Goal: Information Seeking & Learning: Learn about a topic

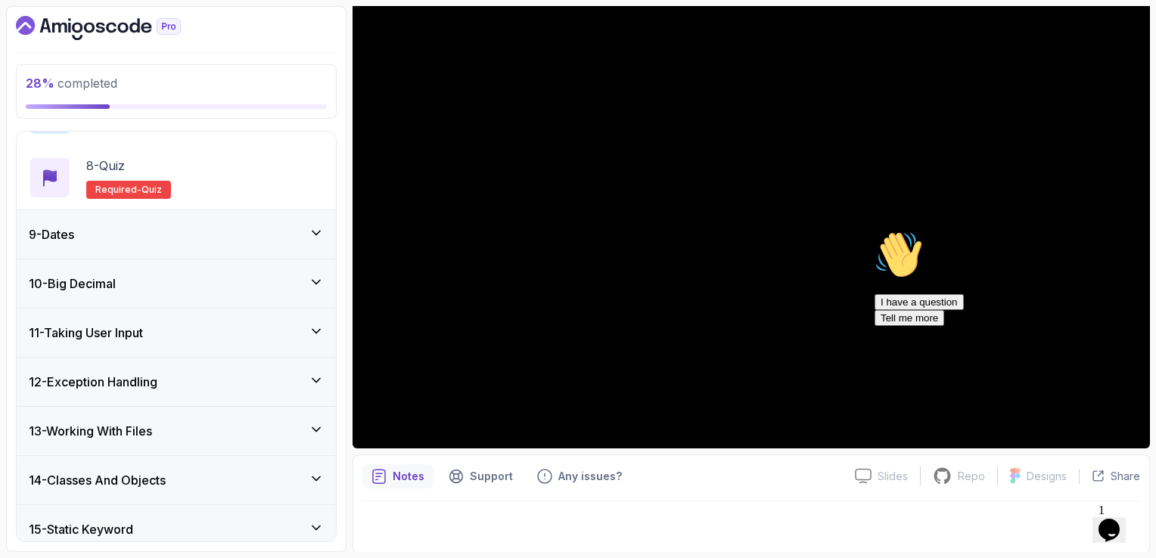
scroll to position [832, 0]
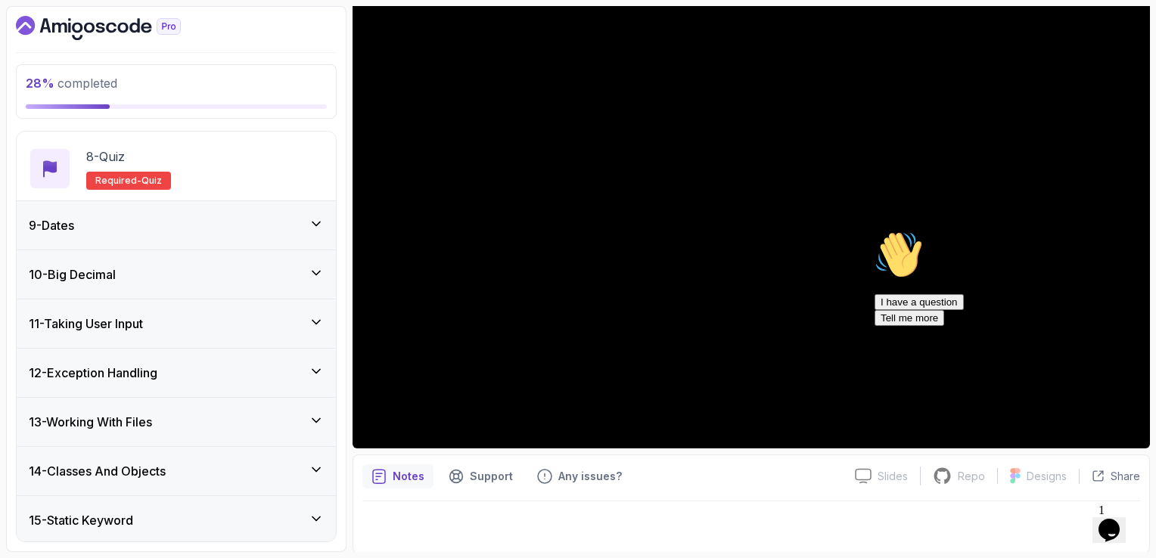
click at [269, 235] on div "9 - Dates" at bounding box center [176, 225] width 319 height 48
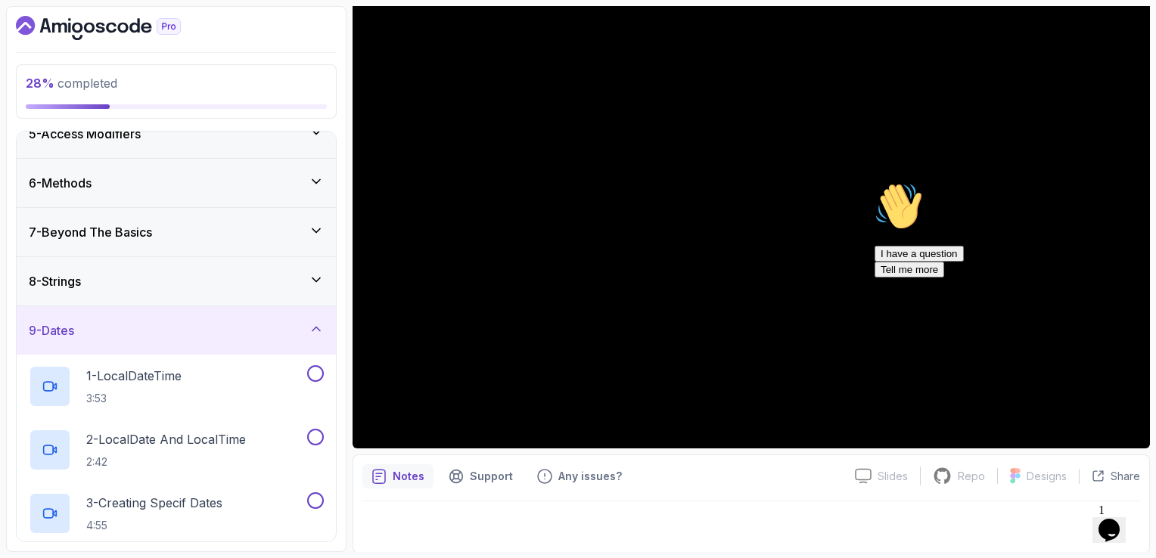
scroll to position [220, 0]
click at [256, 288] on div "8 - Strings" at bounding box center [176, 280] width 319 height 48
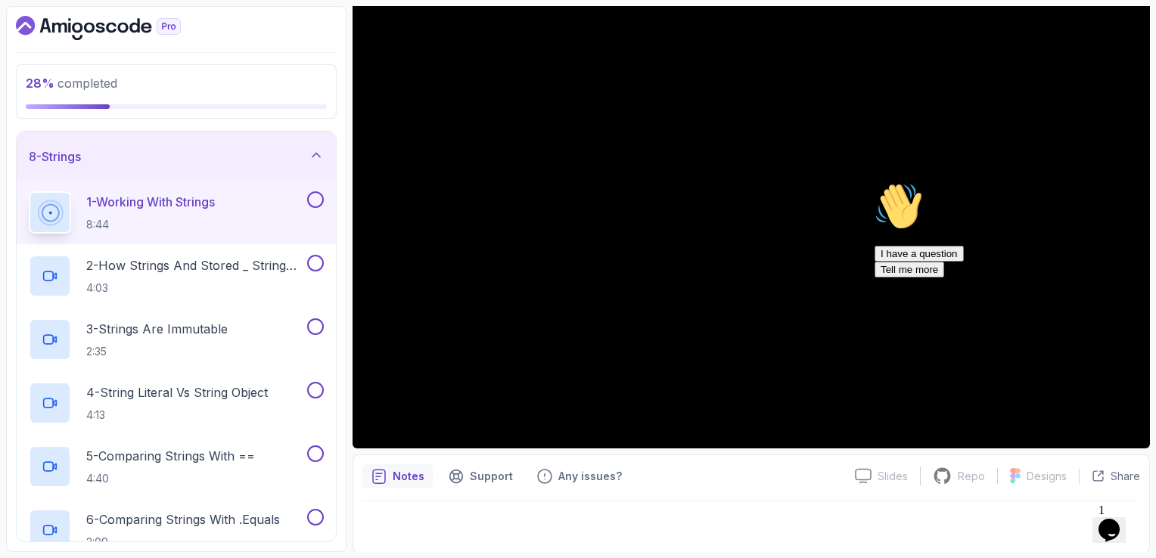
scroll to position [296, 0]
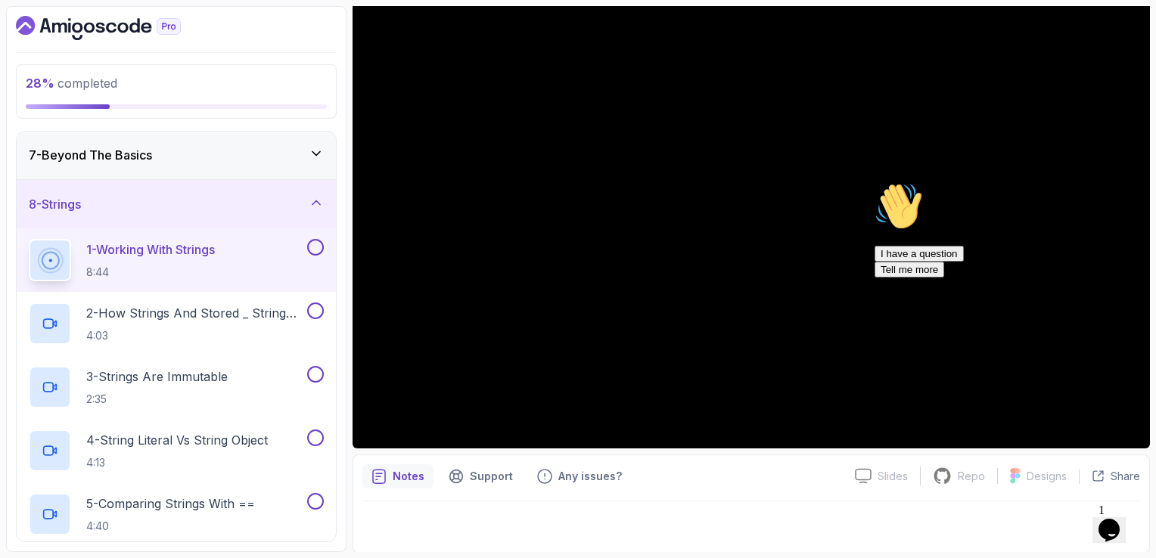
drag, startPoint x: 1122, startPoint y: 335, endPoint x: 1991, endPoint y: 511, distance: 886.9
click at [874, 182] on icon "Chat attention grabber" at bounding box center [874, 182] width 0 height 0
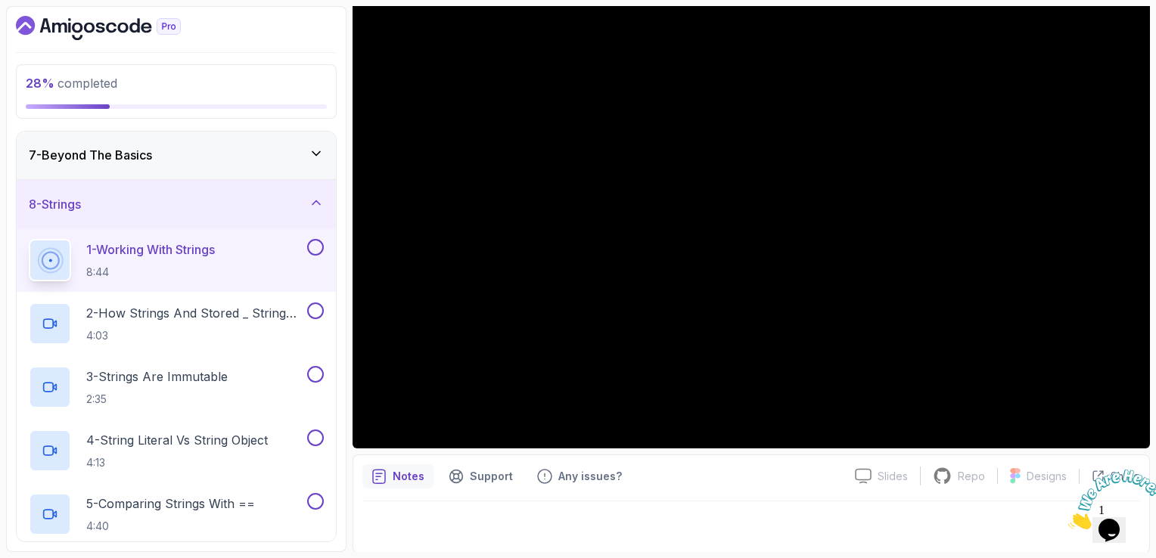
drag, startPoint x: 1144, startPoint y: 475, endPoint x: 2203, endPoint y: 931, distance: 1153.1
click at [1068, 519] on icon "Close" at bounding box center [1068, 525] width 0 height 13
click at [773, 474] on div "Notes Support Any issues?" at bounding box center [602, 476] width 480 height 24
drag, startPoint x: 315, startPoint y: 247, endPoint x: 282, endPoint y: 306, distance: 67.7
click at [315, 246] on button at bounding box center [315, 247] width 17 height 17
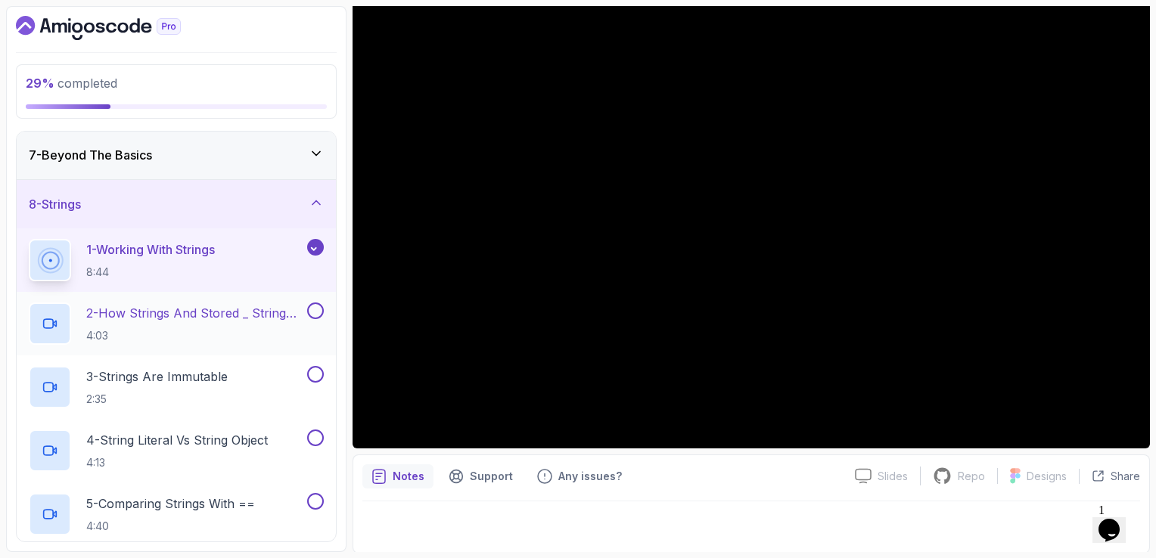
click at [267, 328] on p "4:03" at bounding box center [195, 335] width 218 height 15
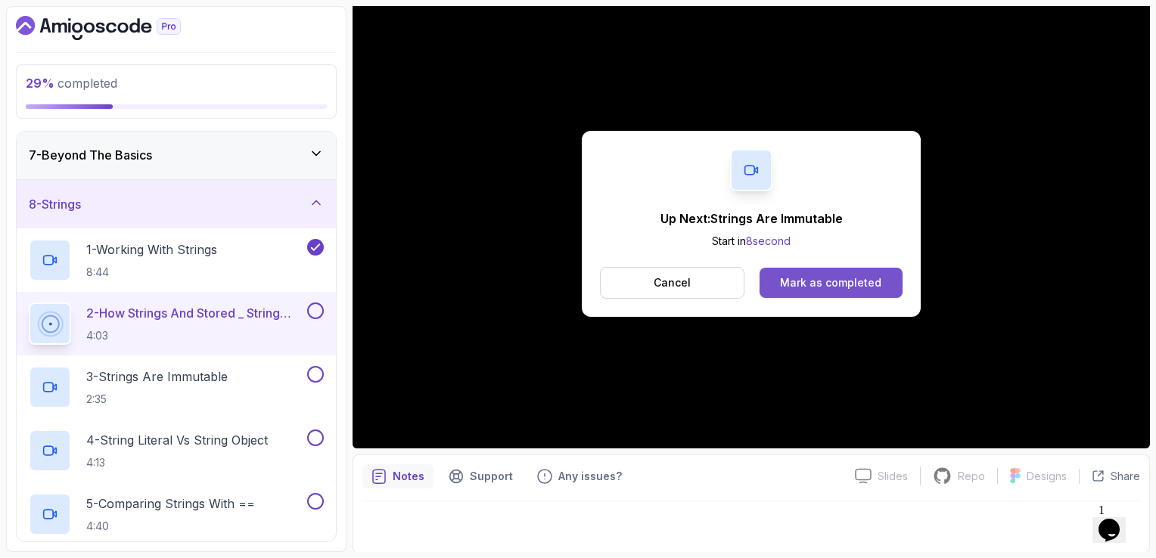
click at [874, 269] on button "Mark as completed" at bounding box center [830, 283] width 143 height 30
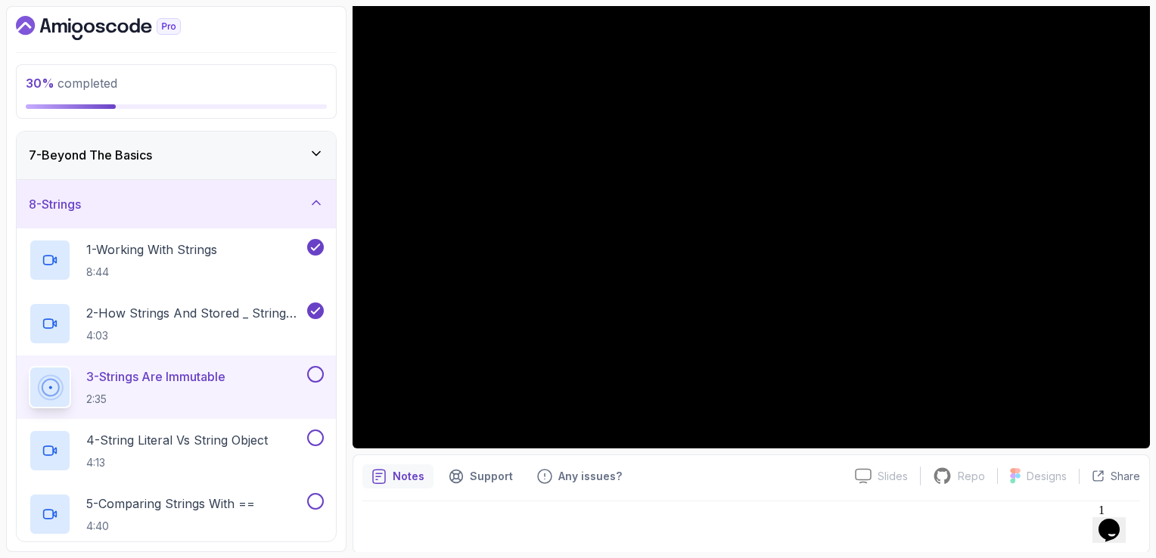
click at [750, 486] on div "Notes Support Any issues?" at bounding box center [602, 476] width 480 height 24
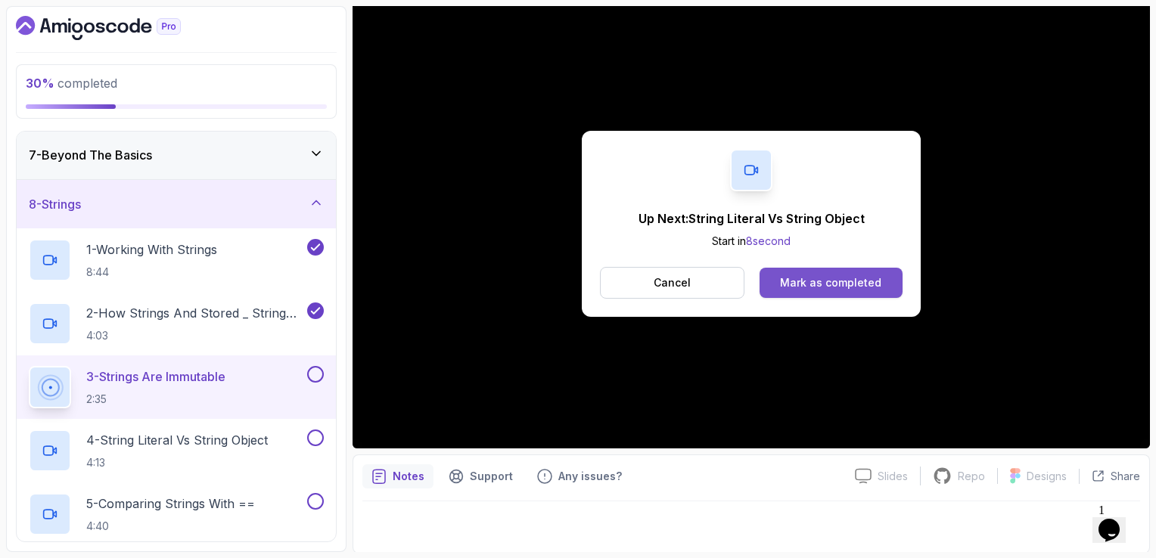
click at [859, 281] on div "Mark as completed" at bounding box center [830, 282] width 101 height 15
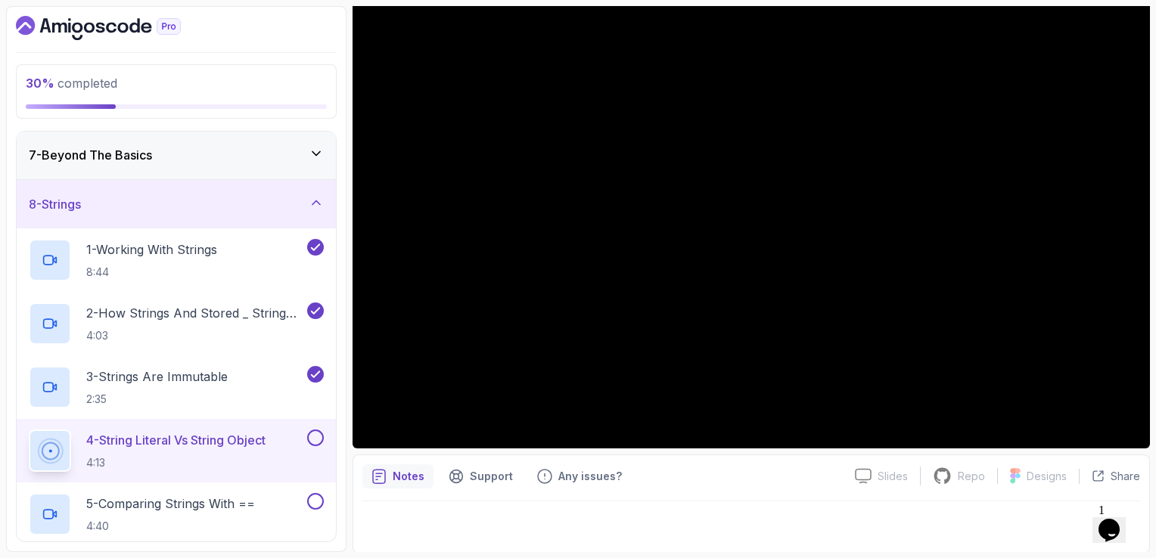
drag, startPoint x: 1155, startPoint y: 34, endPoint x: 351, endPoint y: 4, distance: 804.7
click at [349, 3] on section "30 % completed 1 - Intro 2 - Loops 3 - If Statements 4 - Packages 5 - Access Mo…" at bounding box center [578, 279] width 1156 height 558
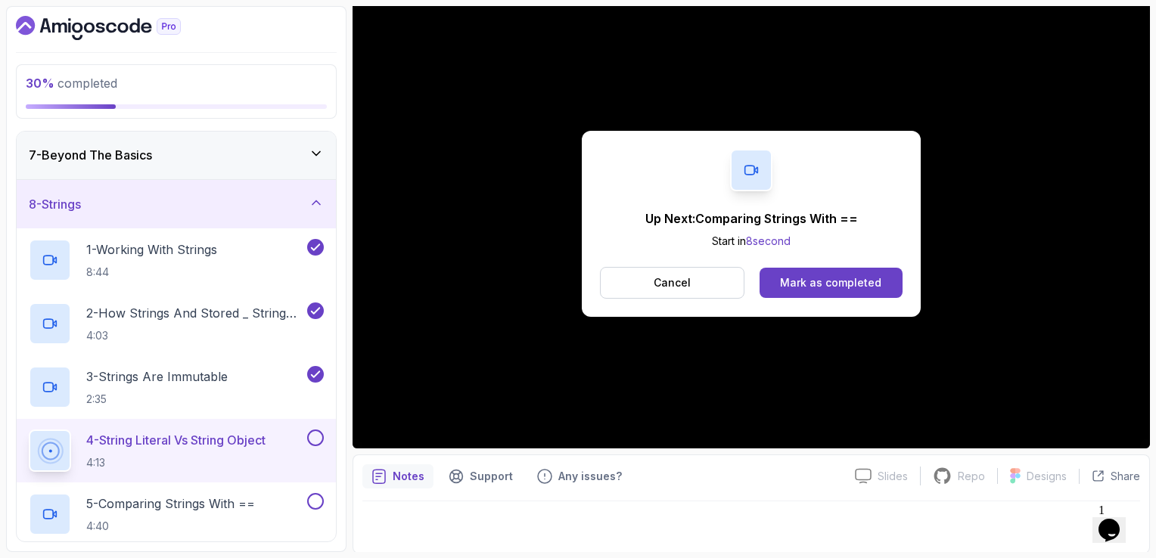
click at [831, 302] on div "Up Next: Comparing Strings With == Start in 8 second Cancel Mark as completed" at bounding box center [751, 224] width 339 height 186
click at [825, 289] on div "Mark as completed" at bounding box center [830, 282] width 101 height 15
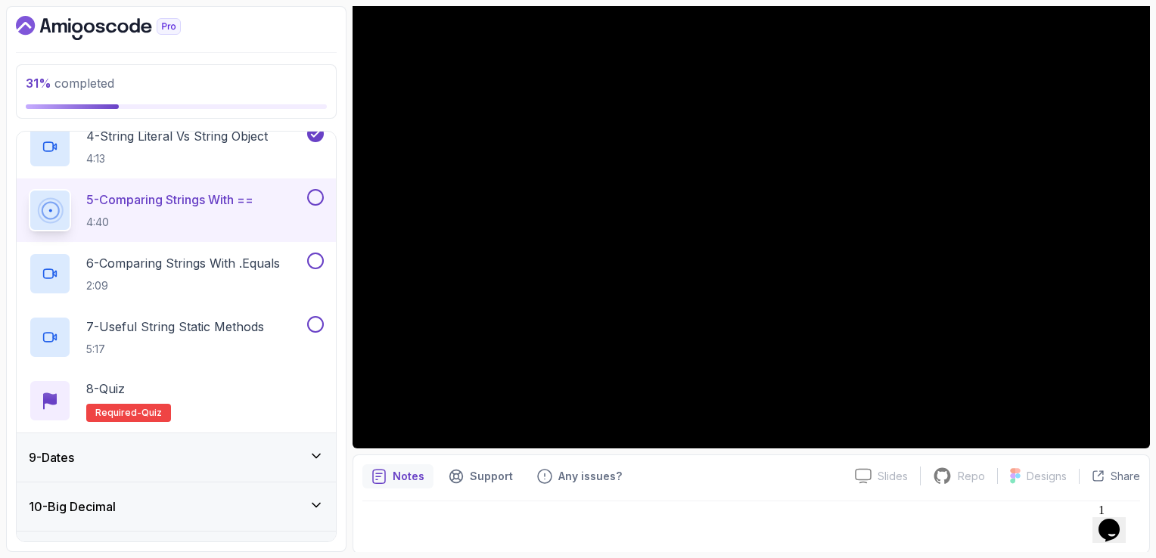
scroll to position [598, 0]
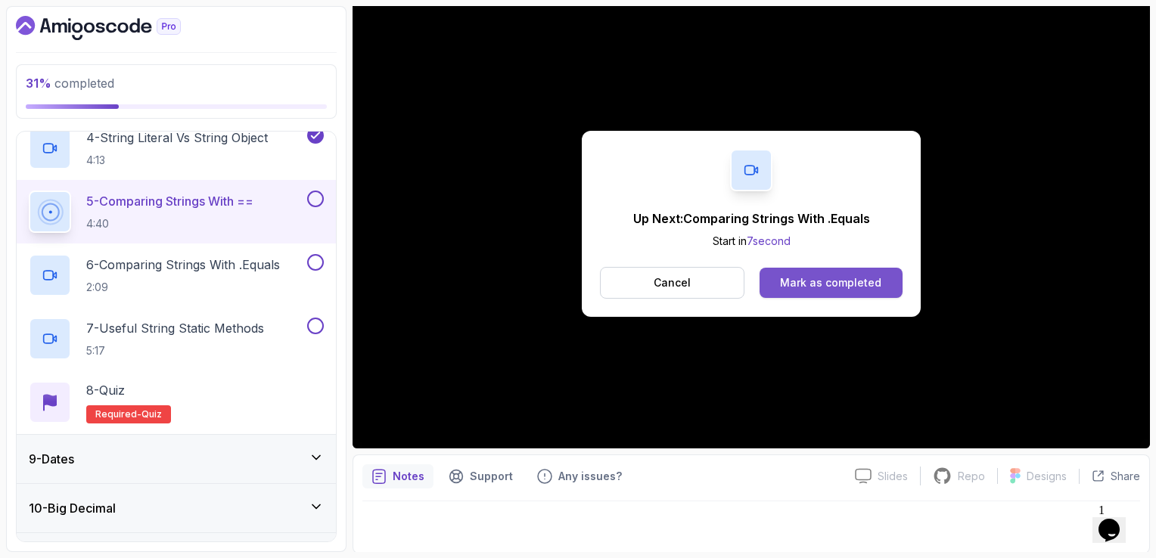
click at [786, 287] on div "Mark as completed" at bounding box center [830, 282] width 101 height 15
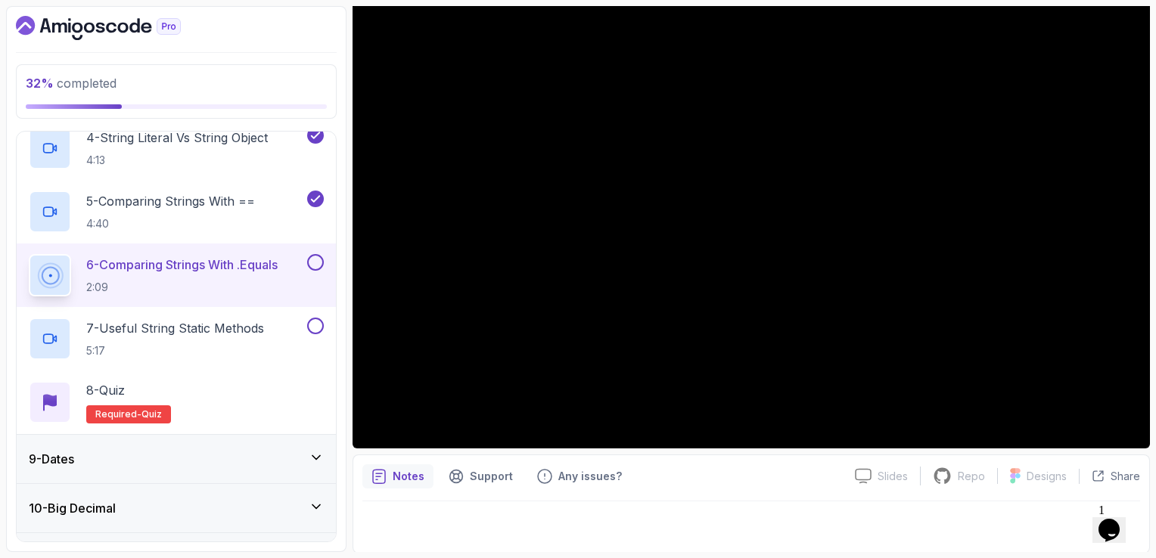
click at [312, 256] on button at bounding box center [315, 262] width 17 height 17
click at [254, 328] on p "7 - Useful String Static Methods" at bounding box center [175, 328] width 178 height 18
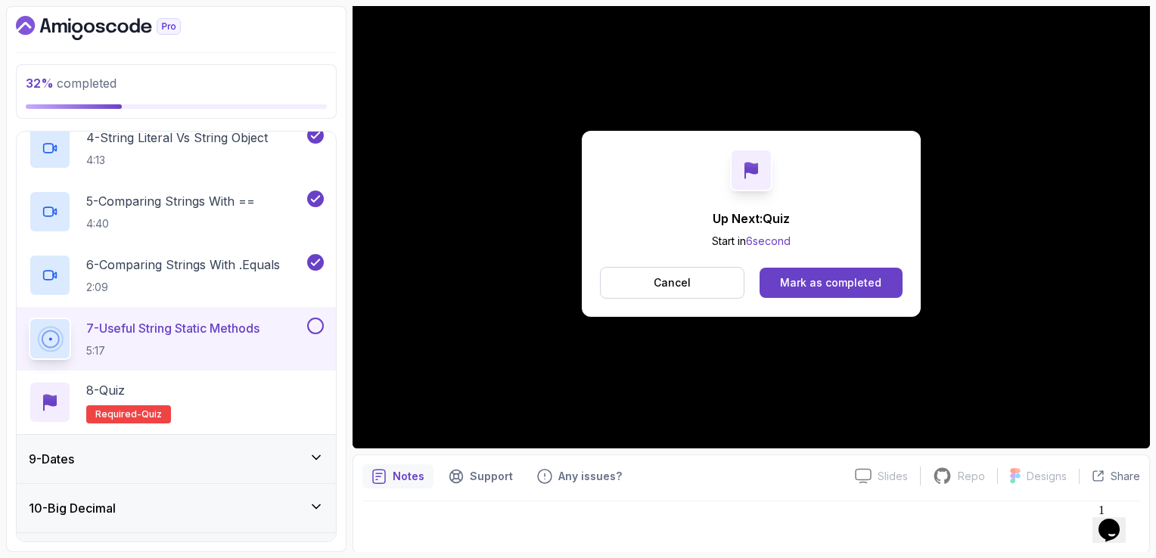
click at [871, 271] on button "Mark as completed" at bounding box center [830, 283] width 143 height 30
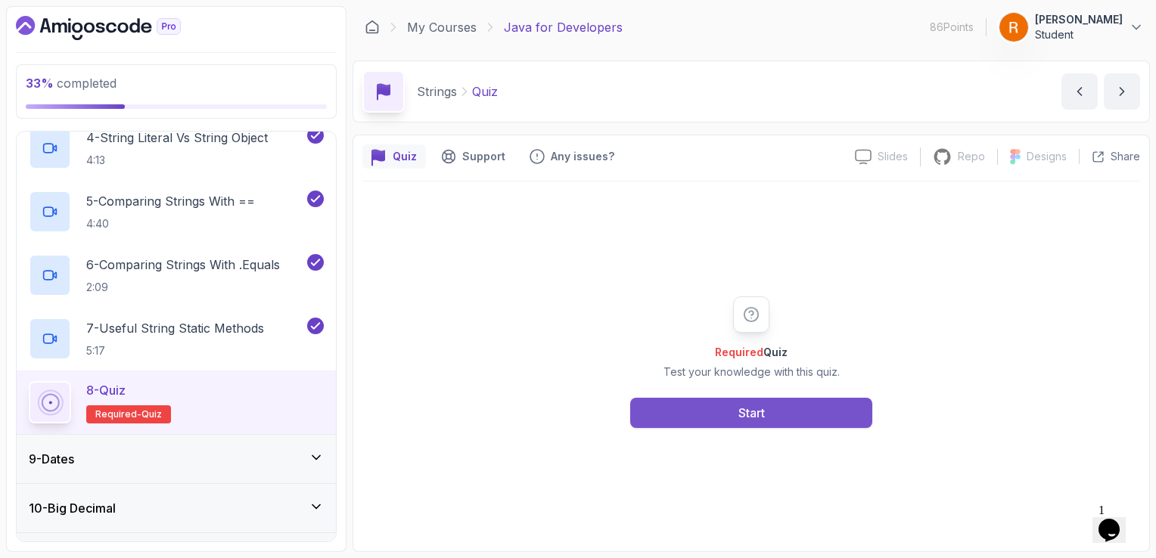
click at [714, 413] on button "Start" at bounding box center [751, 413] width 242 height 30
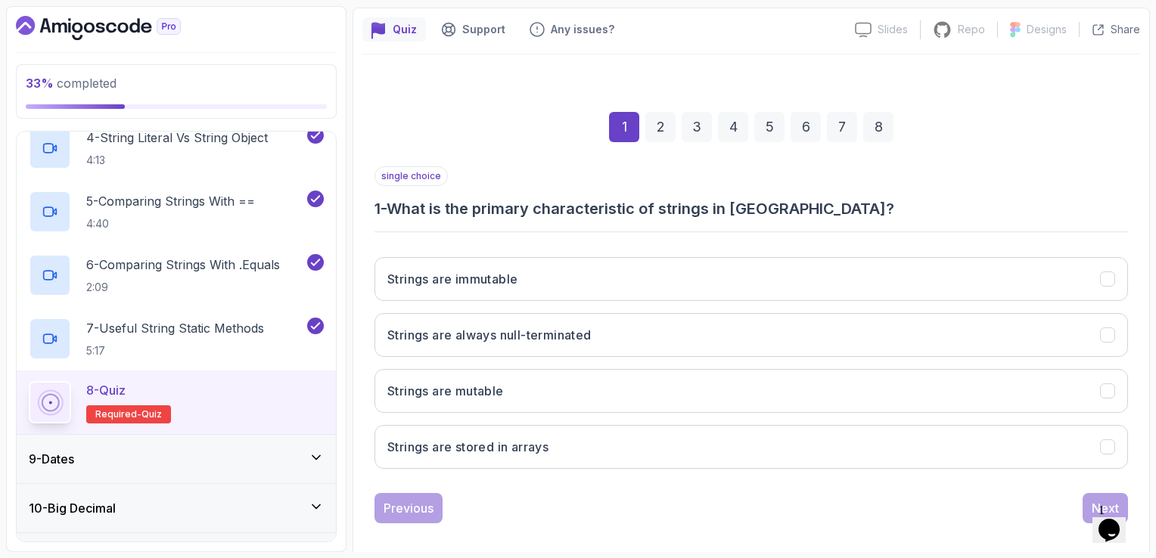
scroll to position [139, 0]
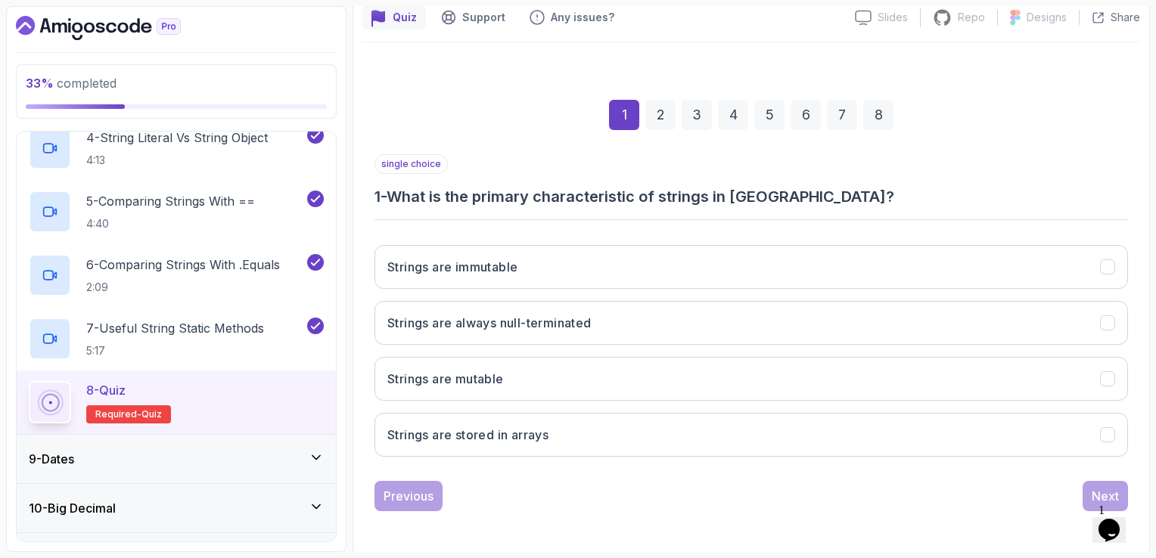
drag, startPoint x: 635, startPoint y: 276, endPoint x: 646, endPoint y: 295, distance: 21.7
click at [640, 277] on button "Strings are immutable" at bounding box center [750, 267] width 753 height 44
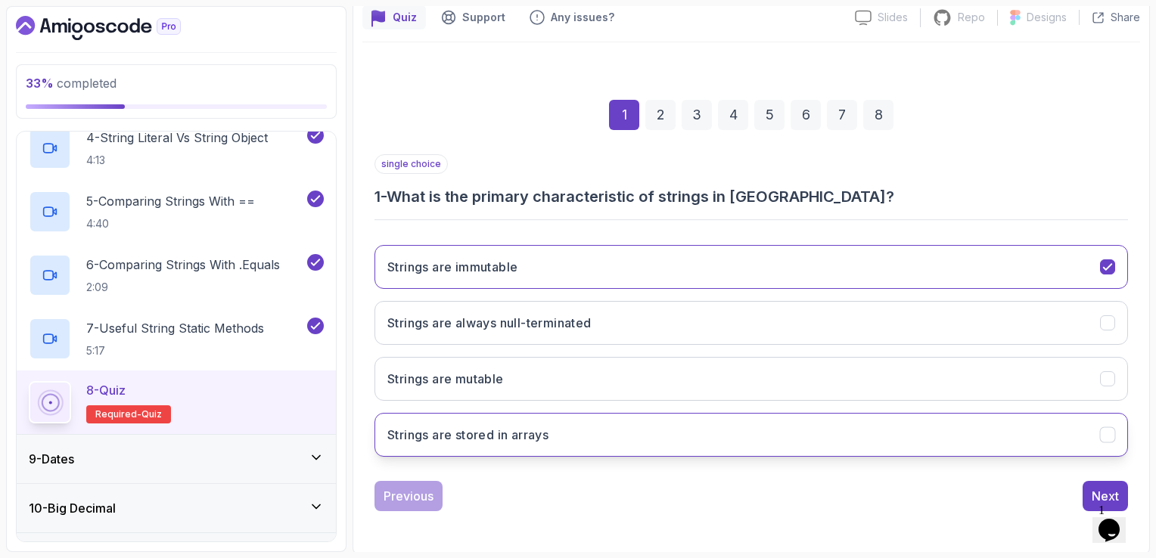
click at [664, 428] on button "Strings are stored in arrays" at bounding box center [750, 435] width 753 height 44
click at [741, 268] on button "Strings are immutable" at bounding box center [750, 267] width 753 height 44
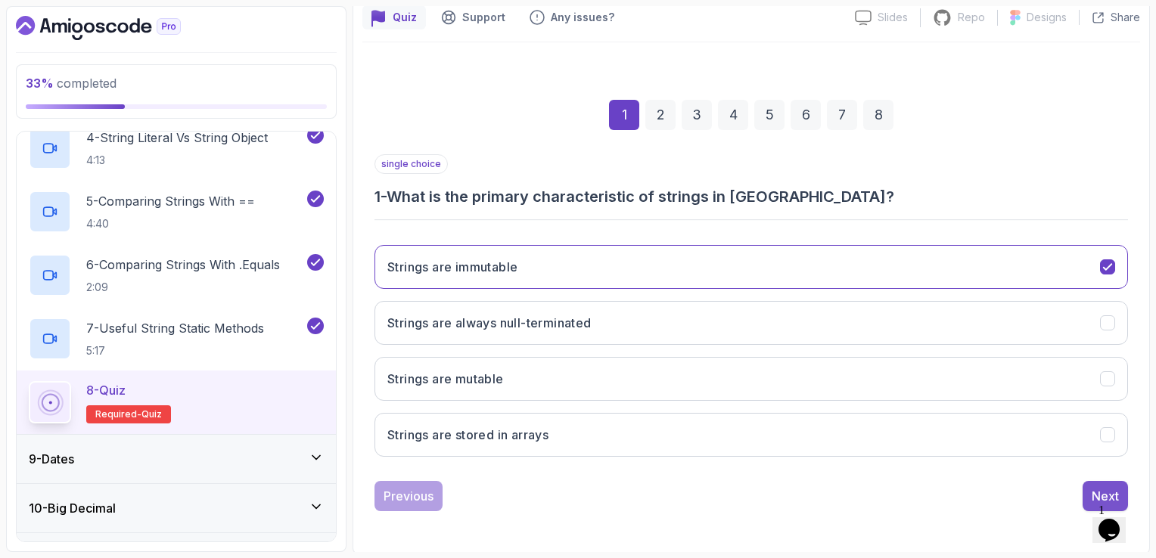
click at [1095, 487] on div "Next" at bounding box center [1105, 496] width 27 height 18
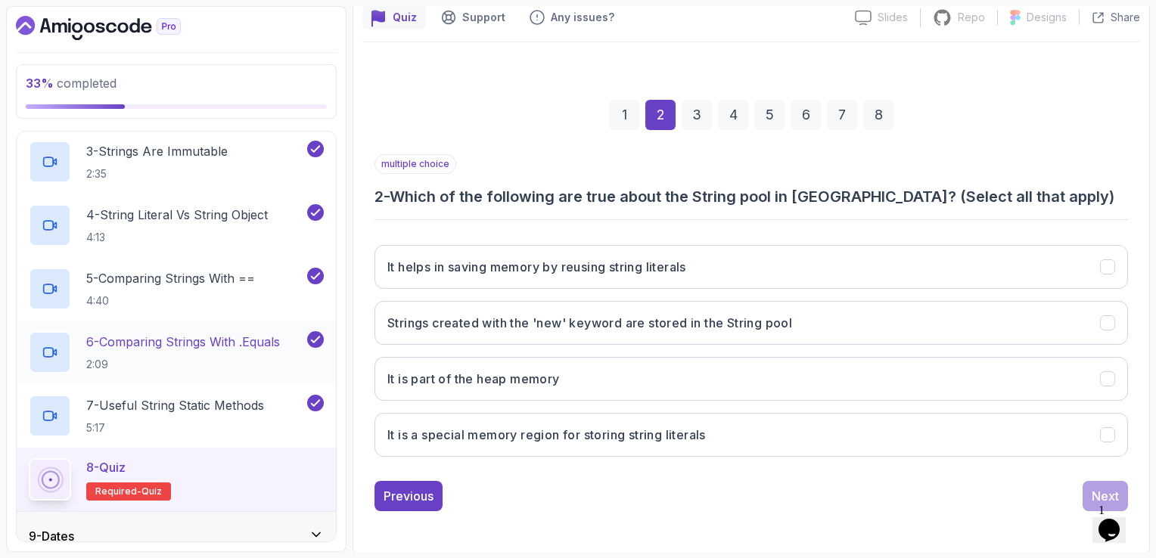
scroll to position [523, 0]
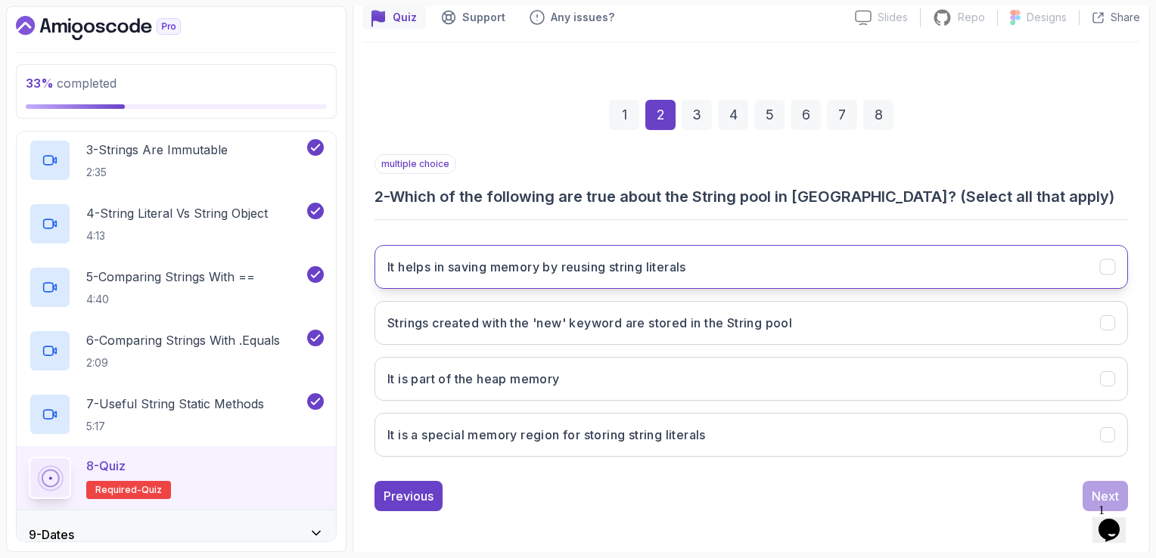
click at [686, 273] on h3 "It helps in saving memory by reusing string literals" at bounding box center [536, 267] width 299 height 18
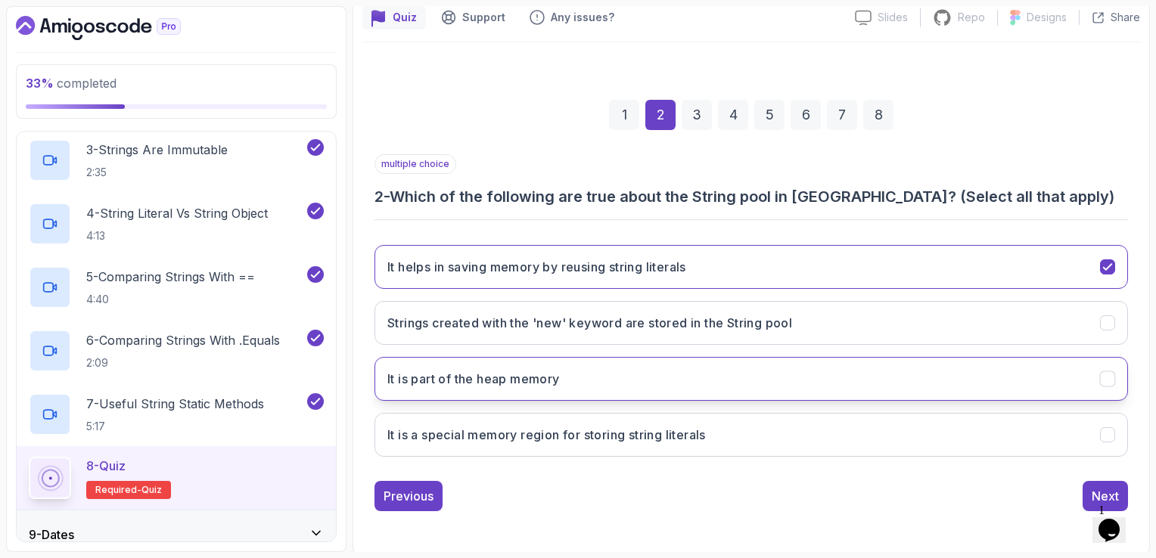
click at [560, 366] on button "It is part of the heap memory" at bounding box center [750, 379] width 753 height 44
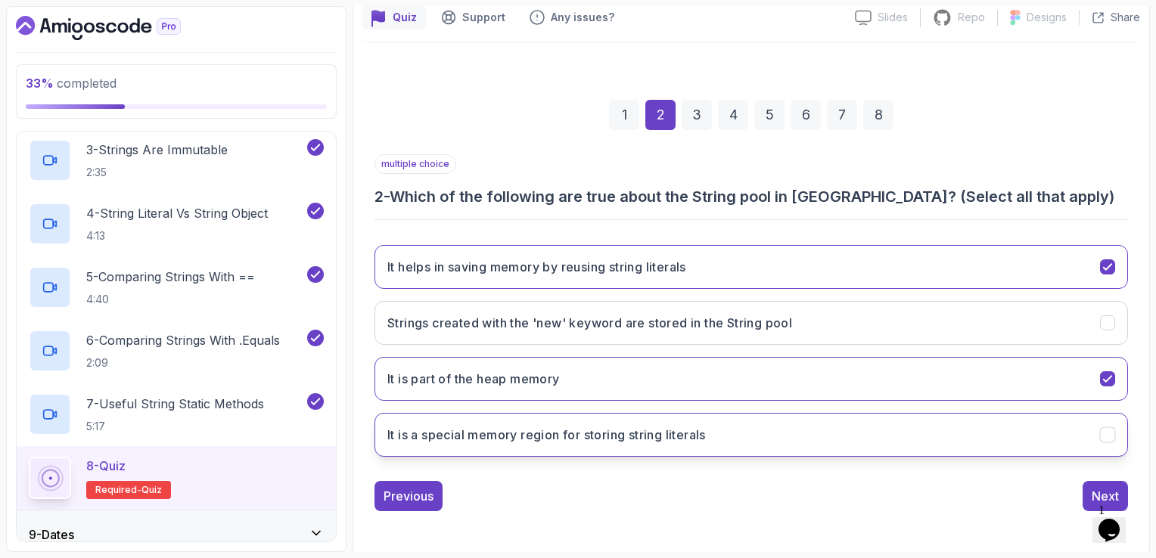
click at [1089, 437] on button "It is a special memory region for storing string literals" at bounding box center [750, 435] width 753 height 44
click at [1091, 493] on button "Next" at bounding box center [1105, 496] width 45 height 30
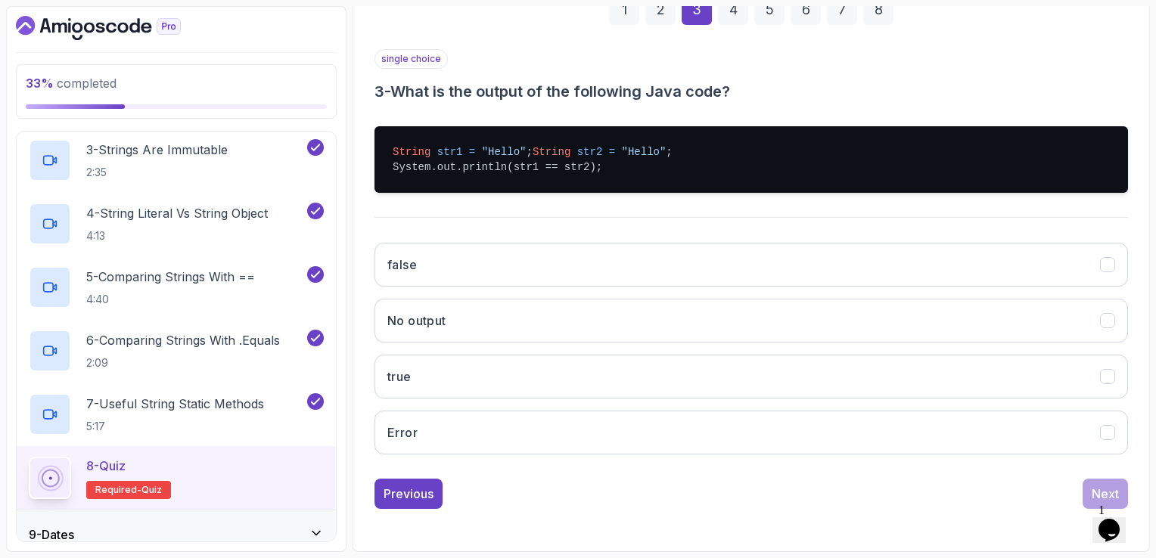
scroll to position [257, 0]
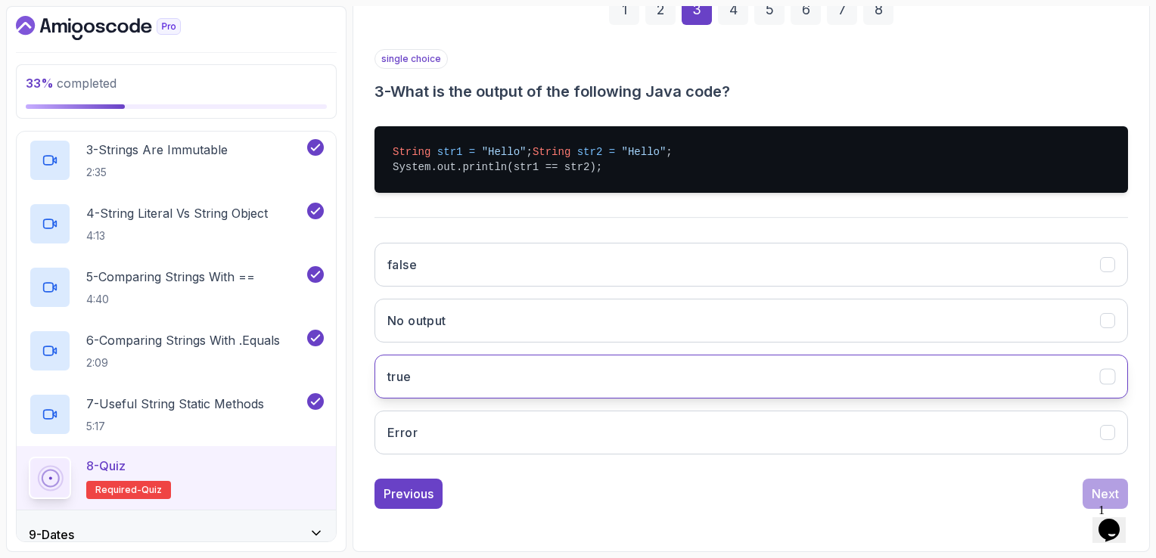
click at [438, 394] on button "true" at bounding box center [750, 377] width 753 height 44
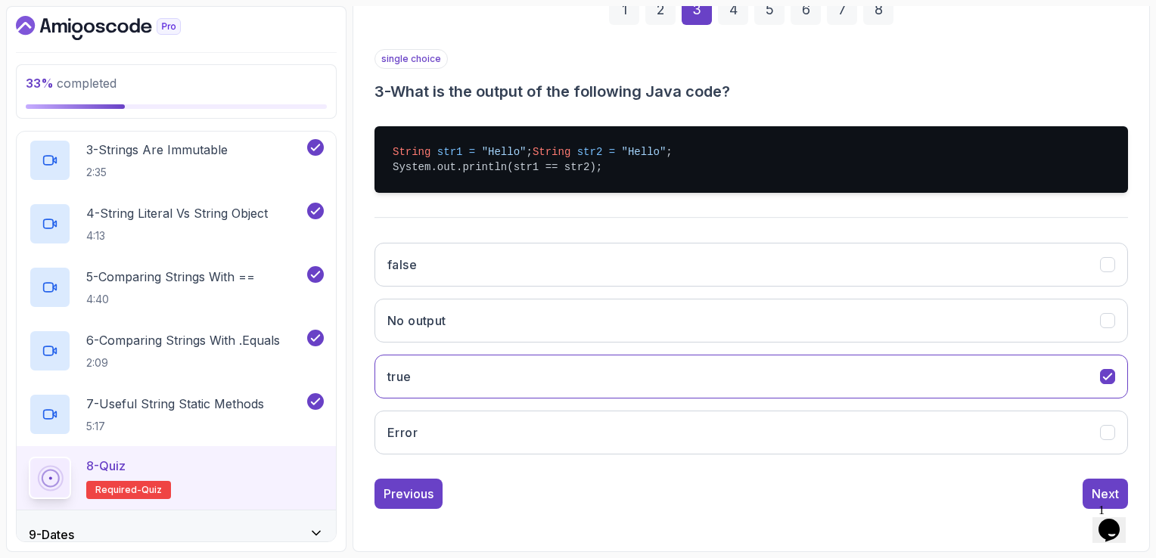
click at [1101, 504] on div "1 Opens Chat This icon Opens the chat window." at bounding box center [1116, 511] width 36 height 14
click at [1100, 492] on div "Next" at bounding box center [1105, 494] width 27 height 18
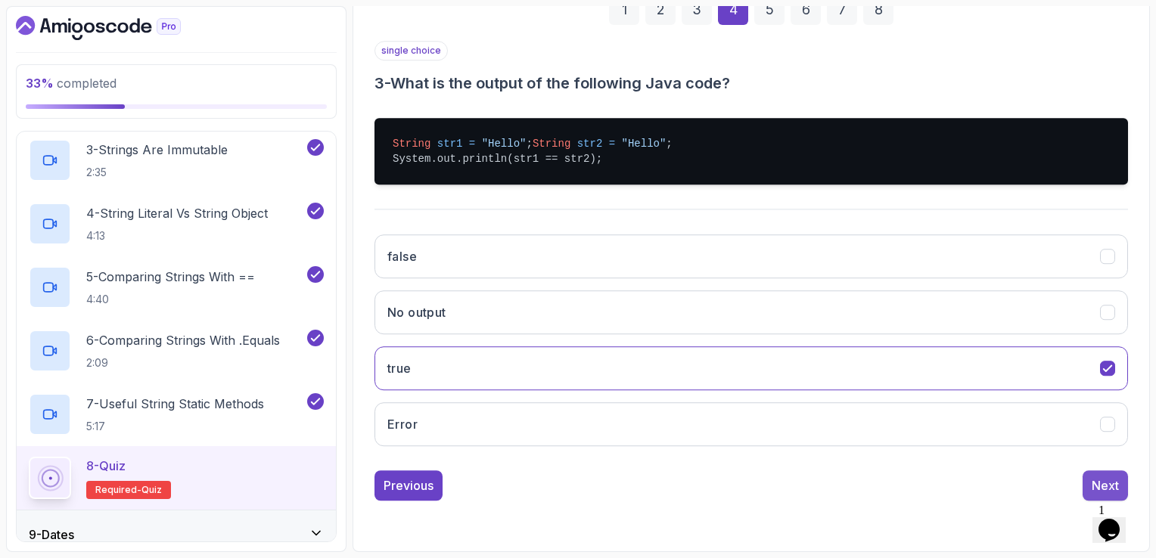
scroll to position [139, 0]
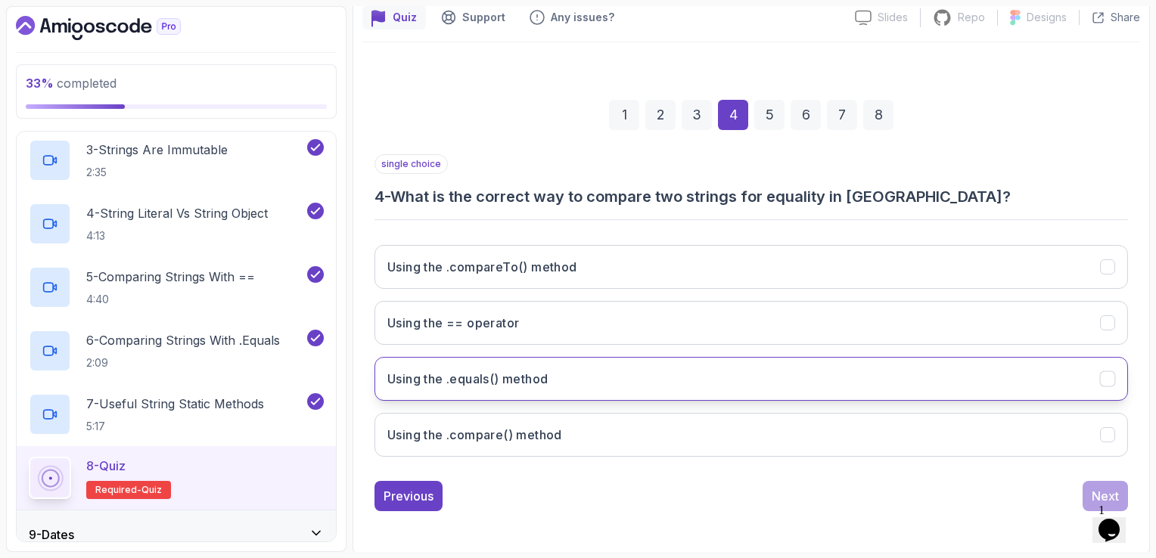
click at [554, 389] on button "Using the .equals() method" at bounding box center [750, 379] width 753 height 44
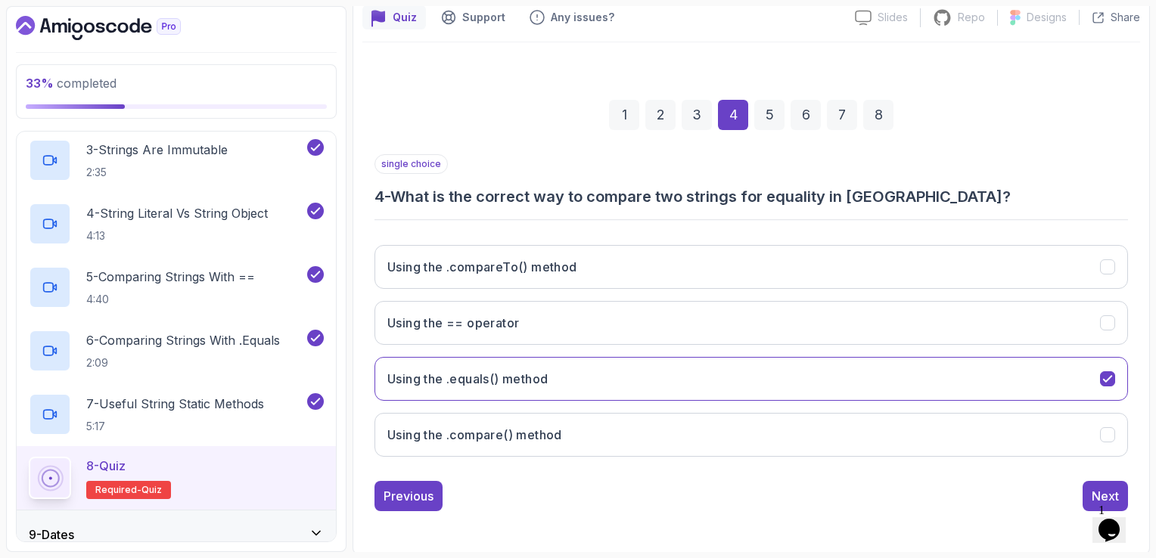
click at [1105, 517] on button "Opens Chat This icon Opens the chat window." at bounding box center [1108, 530] width 33 height 26
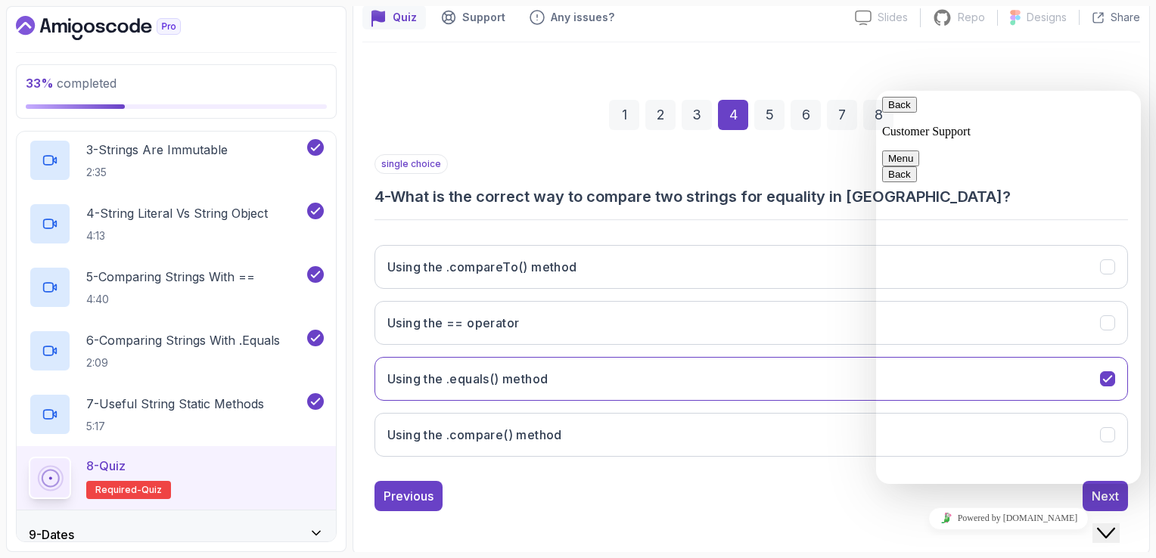
click at [1105, 523] on button "Close Chat This icon closes the chat window." at bounding box center [1105, 533] width 27 height 20
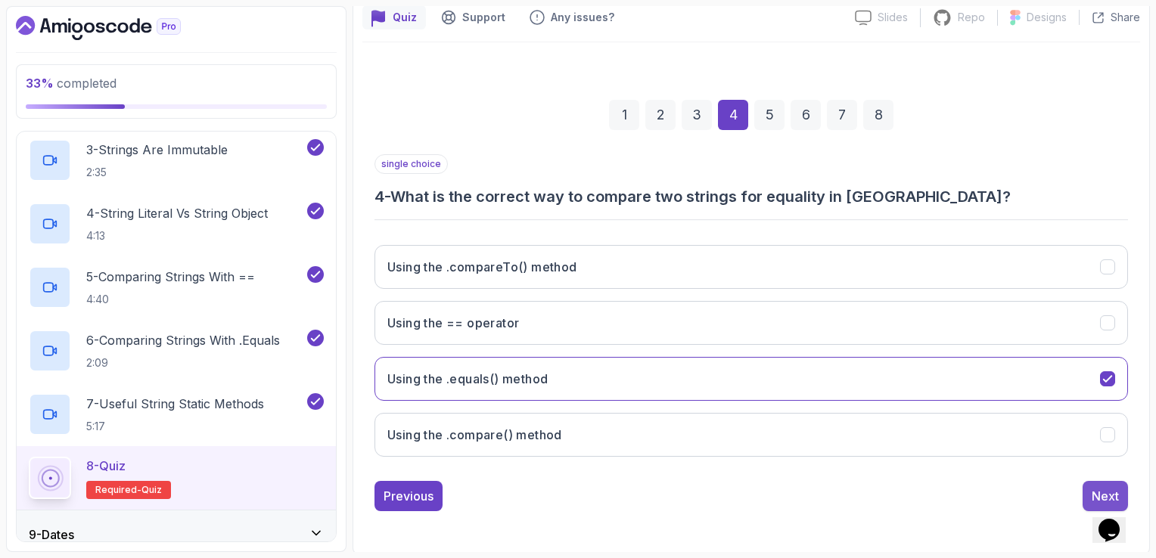
click at [1114, 483] on button "Next" at bounding box center [1105, 496] width 45 height 30
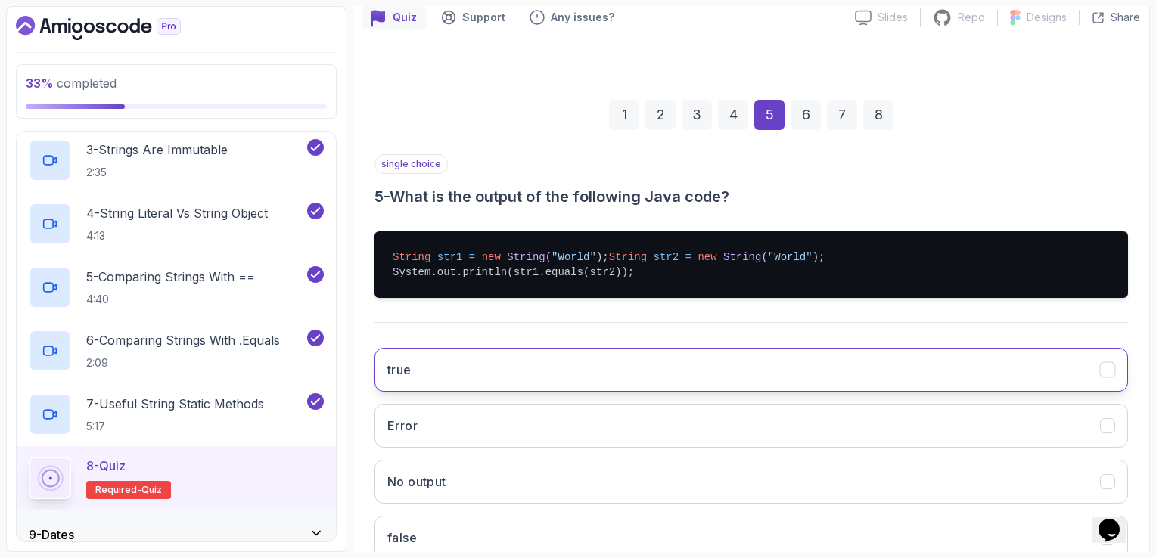
click at [545, 387] on button "true" at bounding box center [750, 370] width 753 height 44
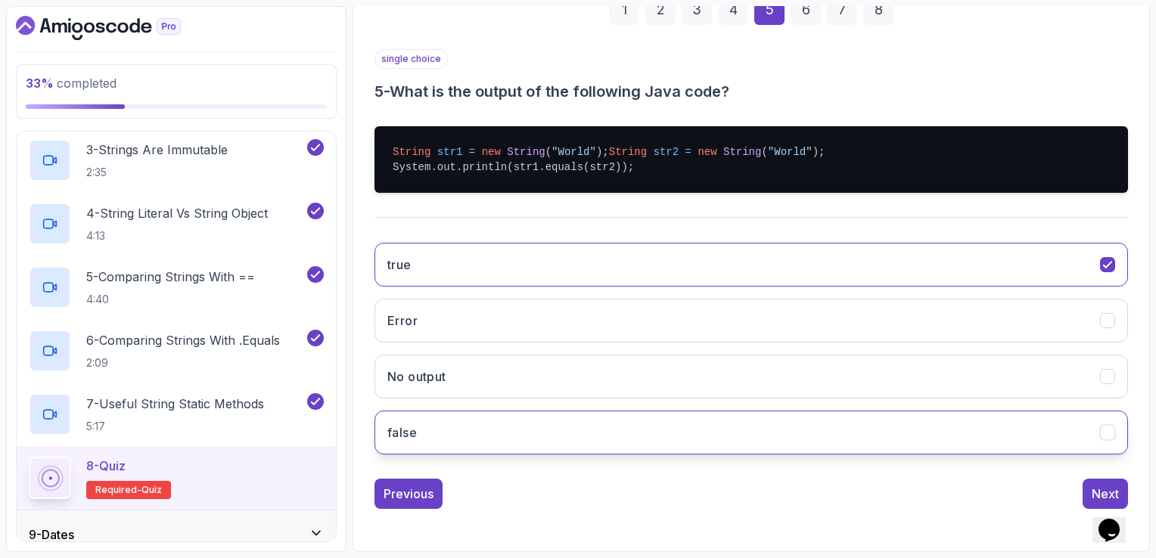
scroll to position [257, 0]
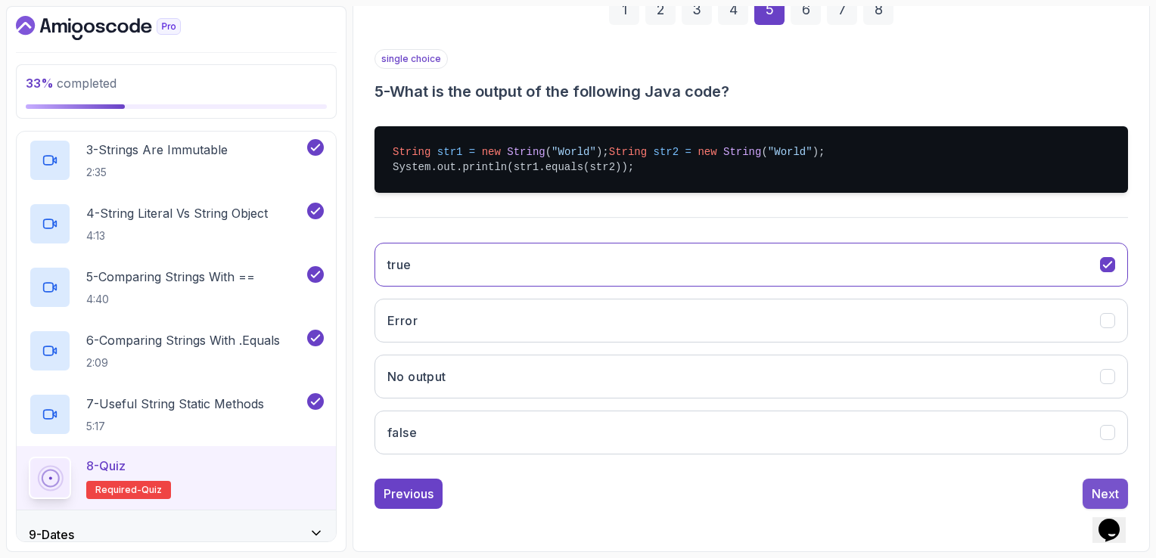
click at [1084, 486] on button "Next" at bounding box center [1105, 494] width 45 height 30
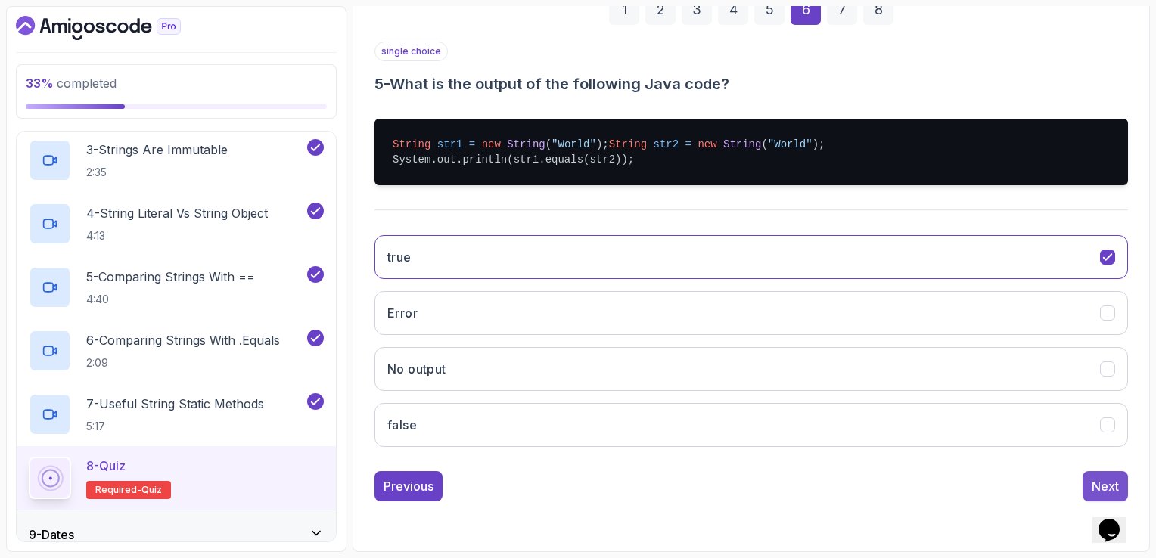
scroll to position [139, 0]
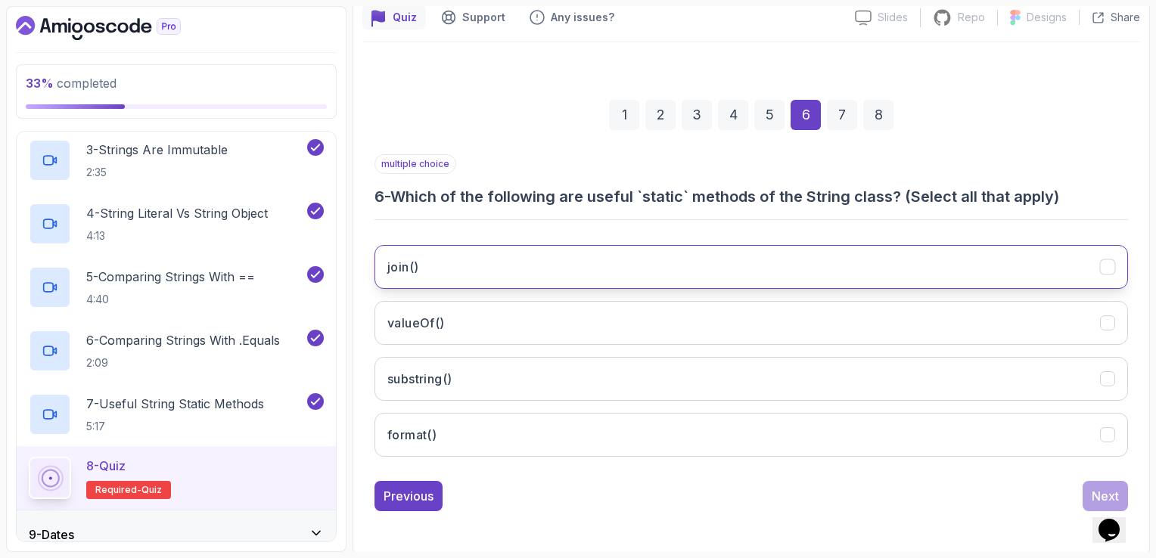
click at [732, 262] on button "join()" at bounding box center [750, 267] width 753 height 44
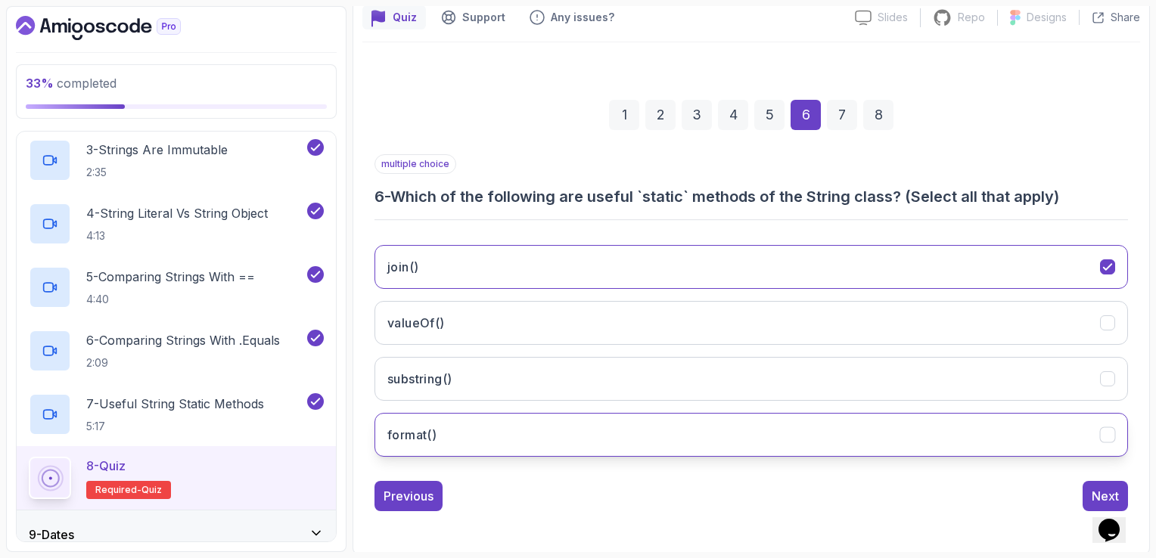
click at [627, 421] on button "format()" at bounding box center [750, 435] width 753 height 44
click at [1117, 483] on button "Next" at bounding box center [1105, 496] width 45 height 30
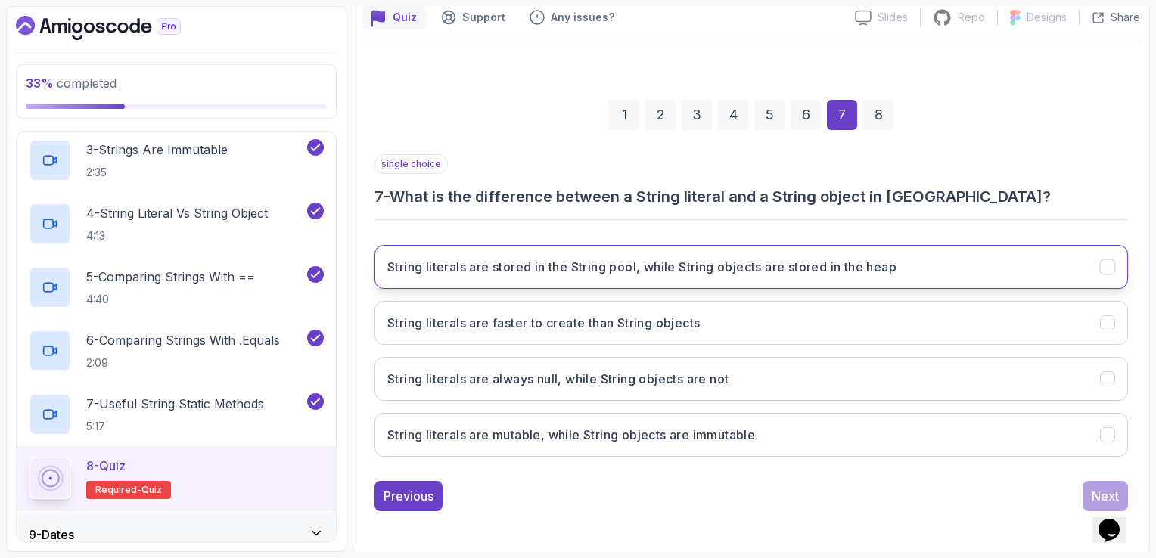
click at [811, 269] on h3 "String literals are stored in the String pool, while String objects are stored …" at bounding box center [641, 267] width 509 height 18
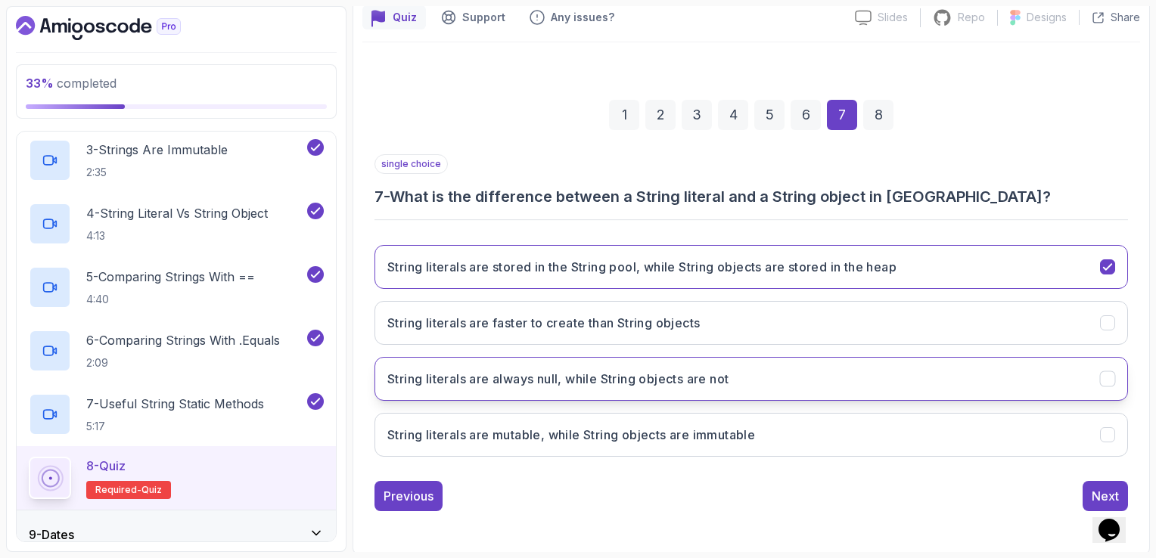
click at [996, 389] on button "String literals are always null, while String objects are not" at bounding box center [750, 379] width 753 height 44
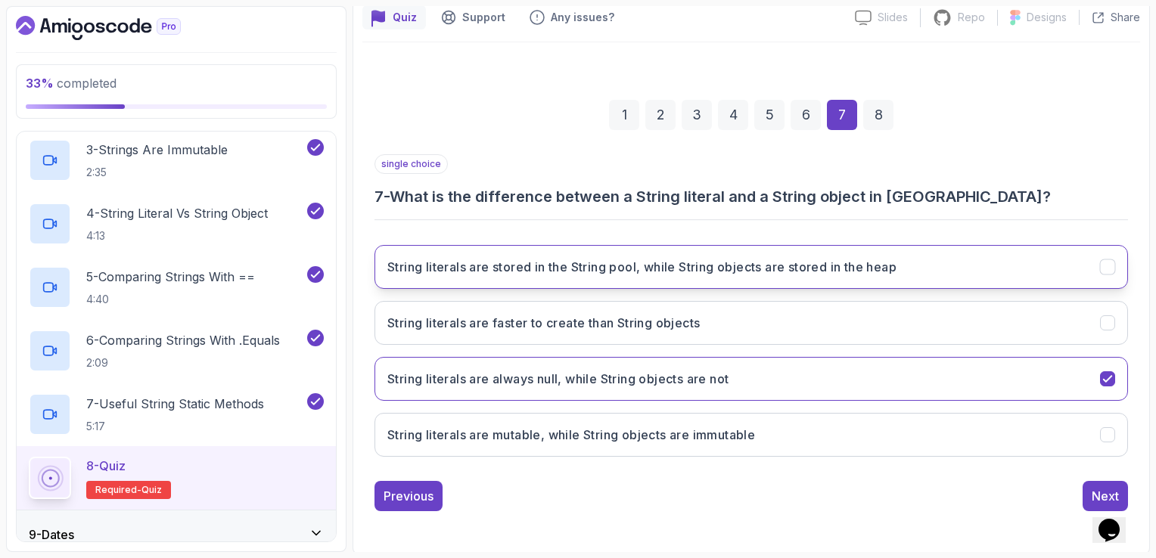
click at [1050, 250] on button "String literals are stored in the String pool, while String objects are stored …" at bounding box center [750, 267] width 753 height 44
click at [1089, 490] on button "Next" at bounding box center [1105, 496] width 45 height 30
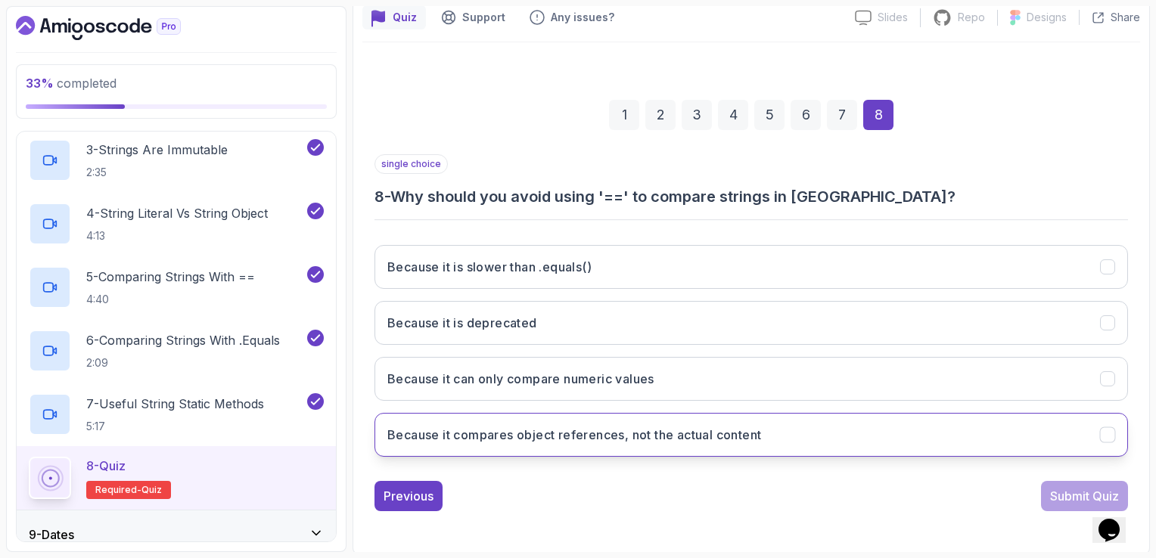
click at [632, 440] on h3 "Because it compares object references, not the actual content" at bounding box center [574, 435] width 374 height 18
click at [1070, 501] on div "Submit Quiz" at bounding box center [1084, 496] width 69 height 18
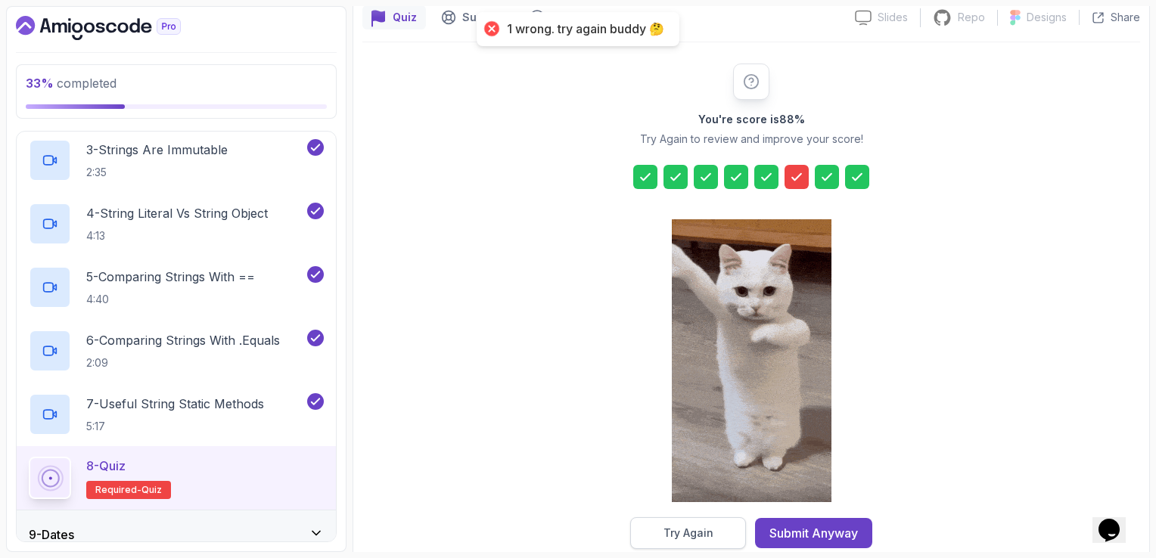
click at [721, 535] on button "Try Again" at bounding box center [688, 533] width 116 height 32
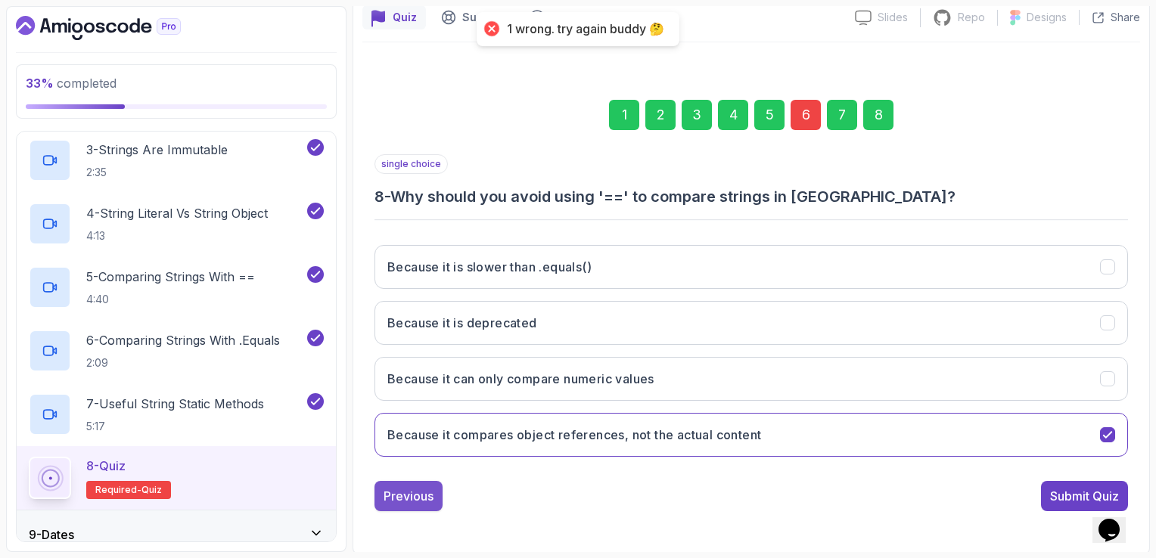
click at [406, 488] on div "Previous" at bounding box center [409, 496] width 50 height 18
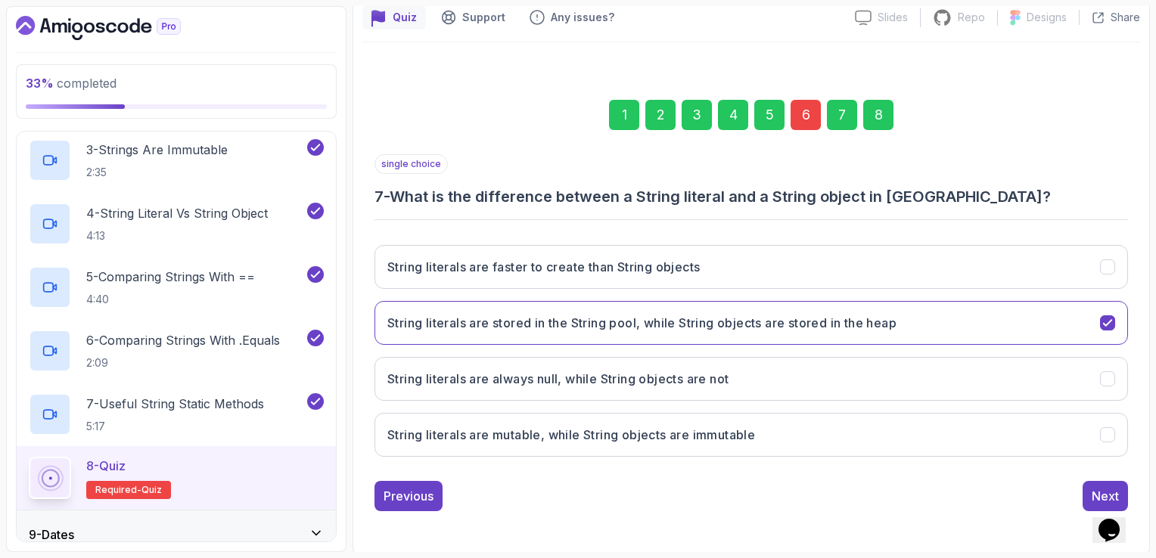
click at [406, 489] on div "Previous" at bounding box center [409, 496] width 50 height 18
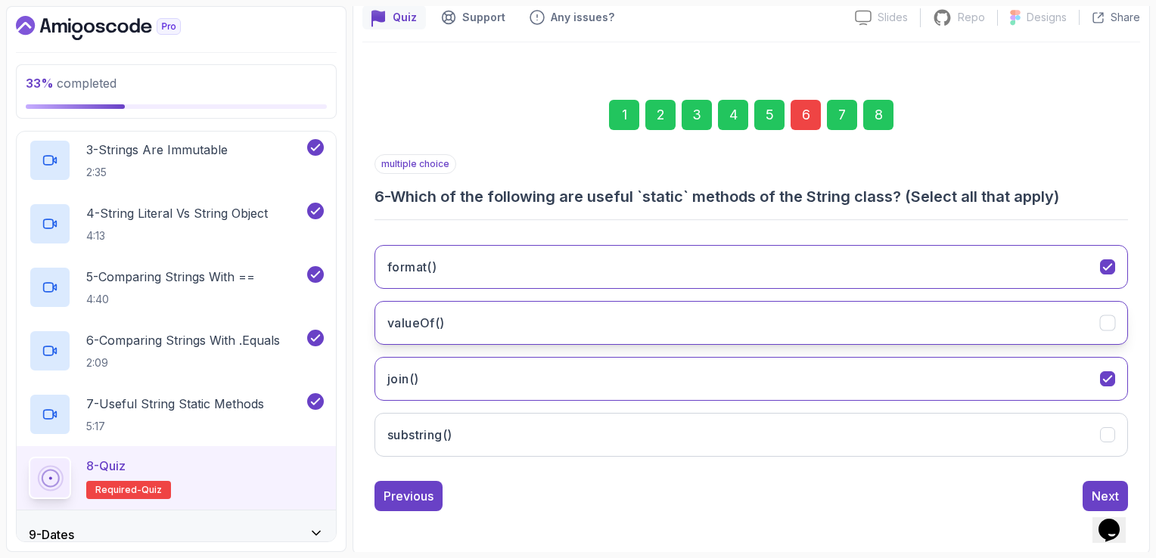
click at [673, 312] on button "valueOf()" at bounding box center [750, 323] width 753 height 44
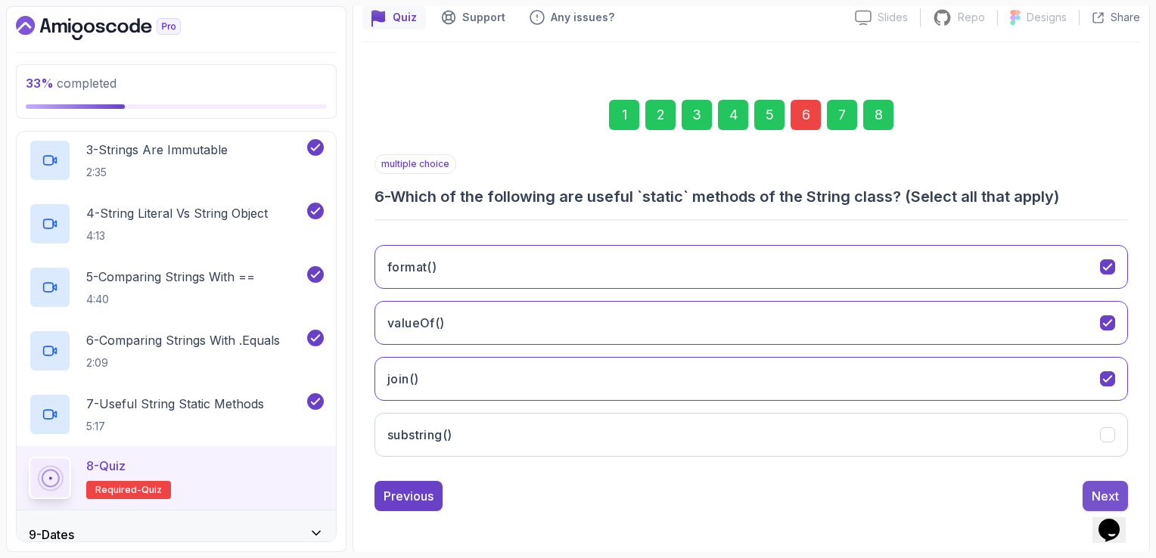
click at [1101, 487] on div "Next" at bounding box center [1105, 496] width 27 height 18
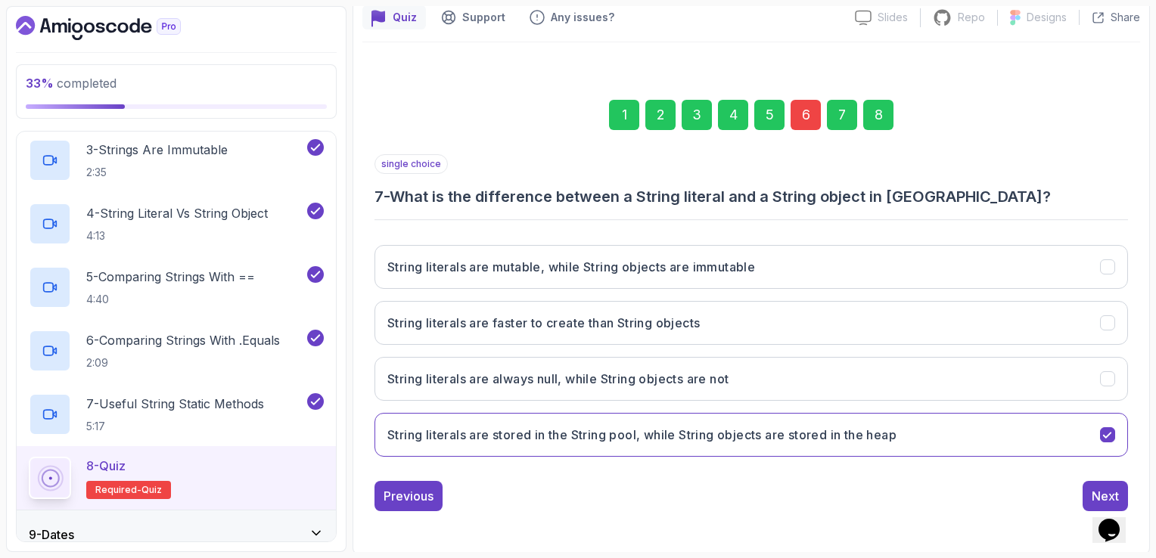
click at [1101, 487] on div "Next" at bounding box center [1105, 496] width 27 height 18
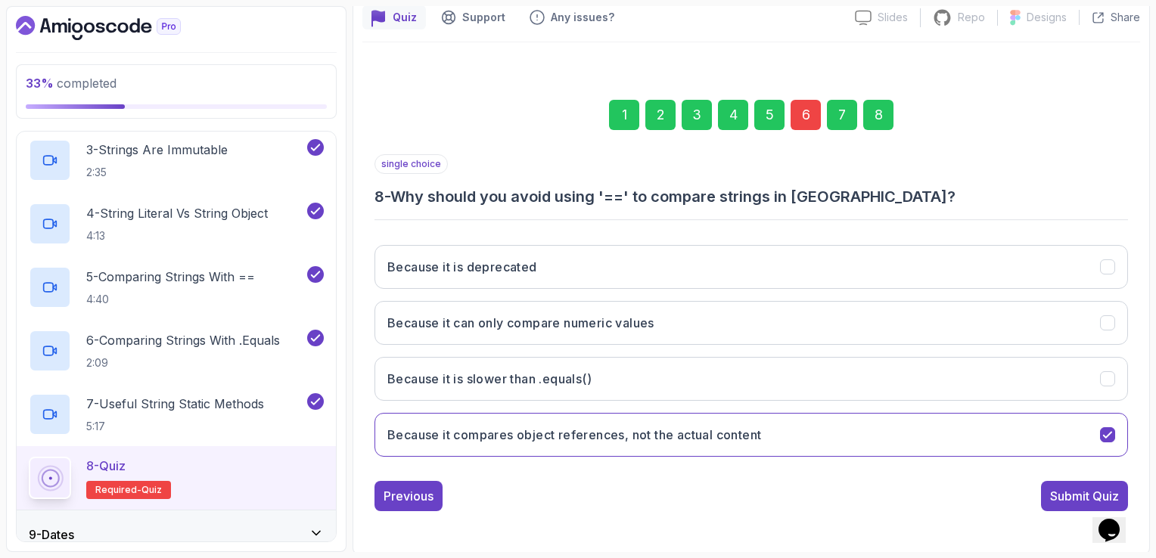
click at [1101, 487] on div "Submit Quiz" at bounding box center [1084, 496] width 69 height 18
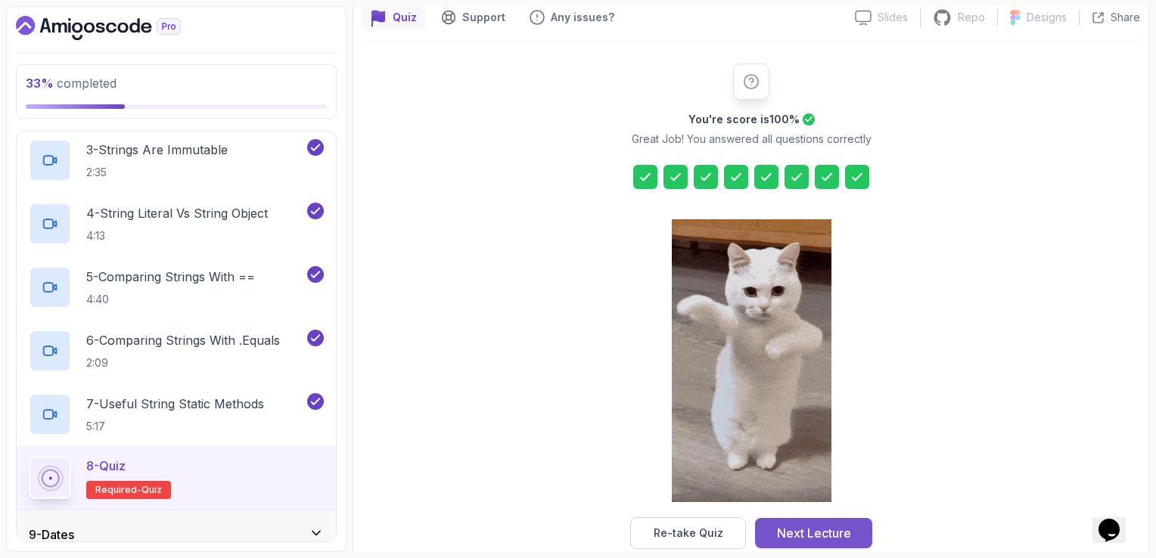
click at [806, 524] on div "Next Lecture" at bounding box center [814, 533] width 74 height 18
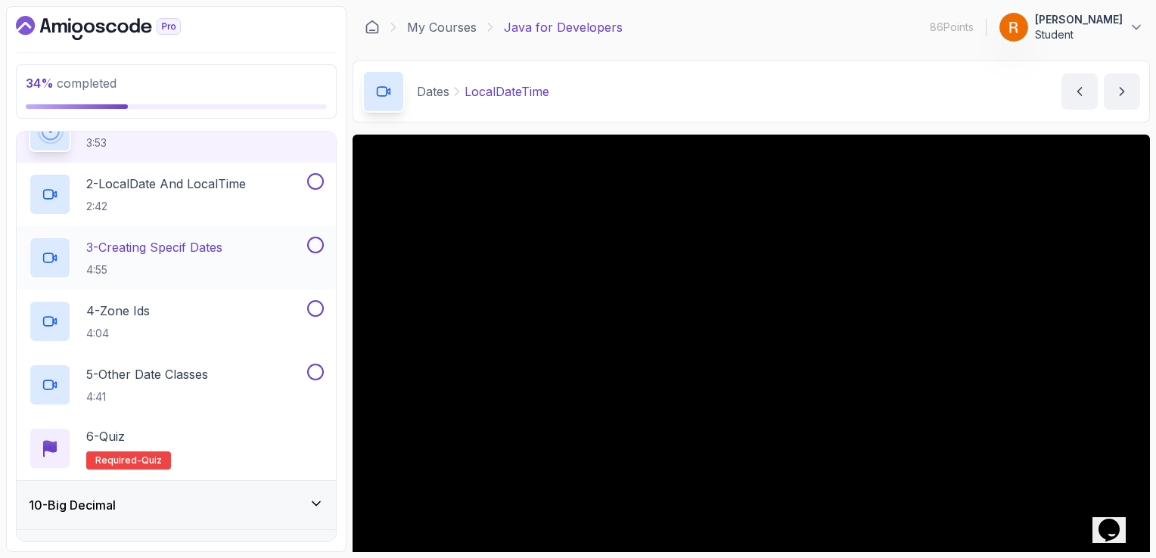
scroll to position [750, 0]
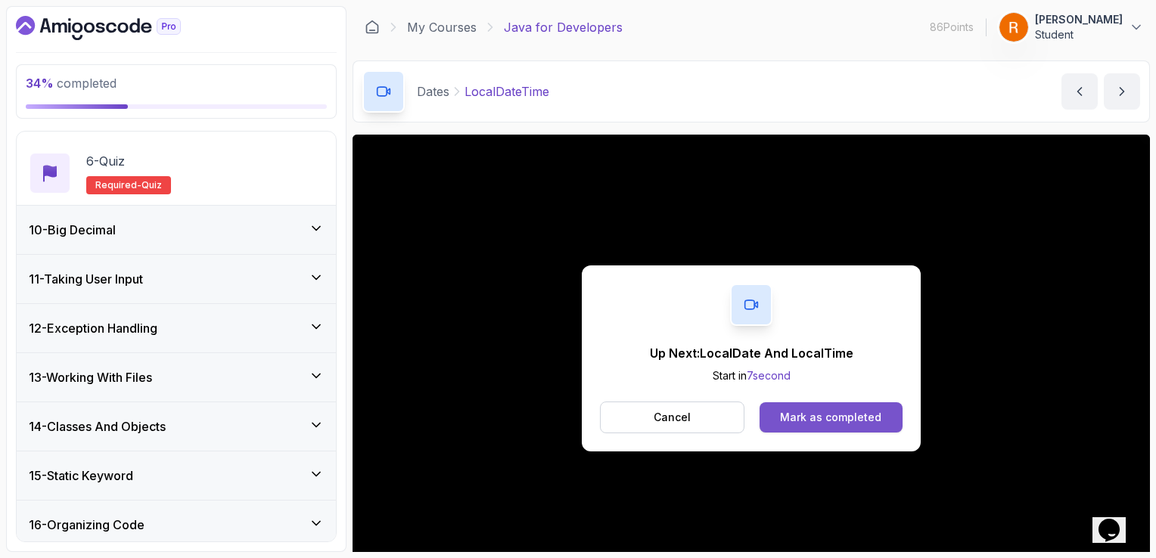
drag, startPoint x: 861, startPoint y: 434, endPoint x: 859, endPoint y: 415, distance: 19.0
click at [860, 433] on div "Up Next: LocalDate And LocalTime Start in 7 second Cancel Mark as completed" at bounding box center [751, 359] width 339 height 186
click at [862, 410] on div "Mark as completed" at bounding box center [830, 417] width 101 height 15
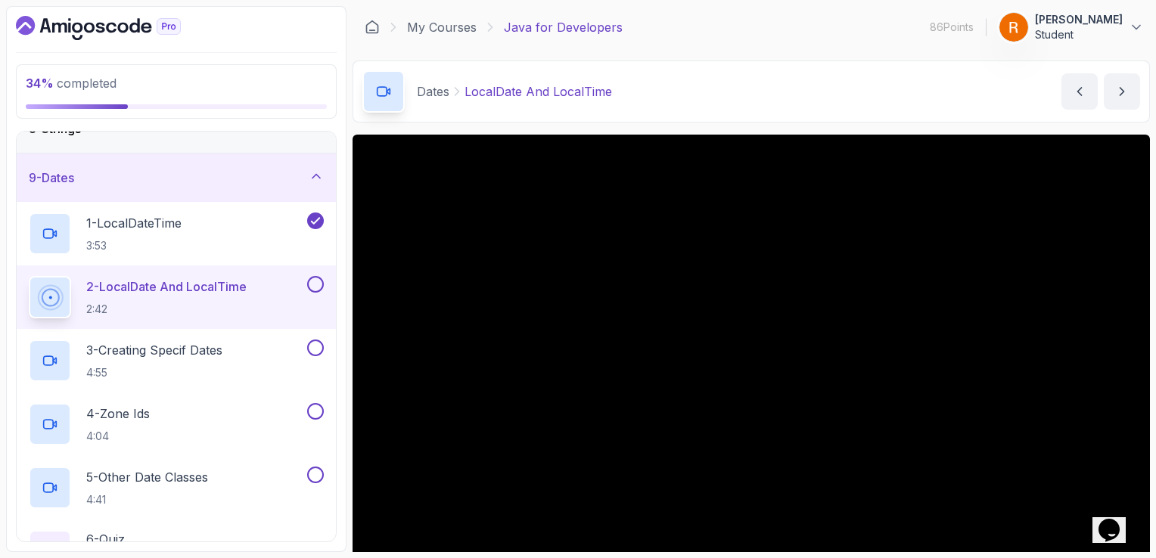
scroll to position [135, 0]
